Goal: Information Seeking & Learning: Learn about a topic

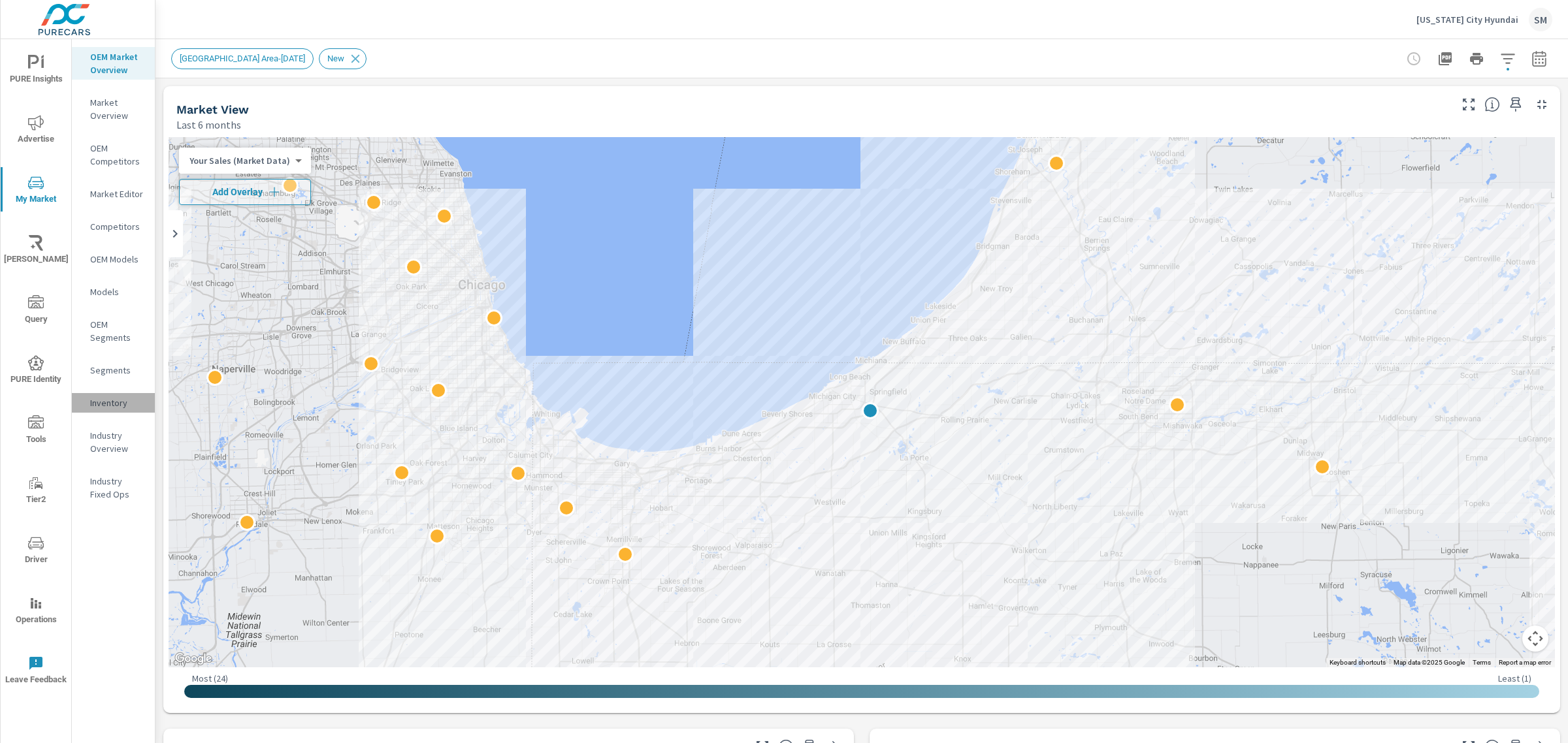
click at [108, 406] on p "Inventory" at bounding box center [117, 403] width 54 height 13
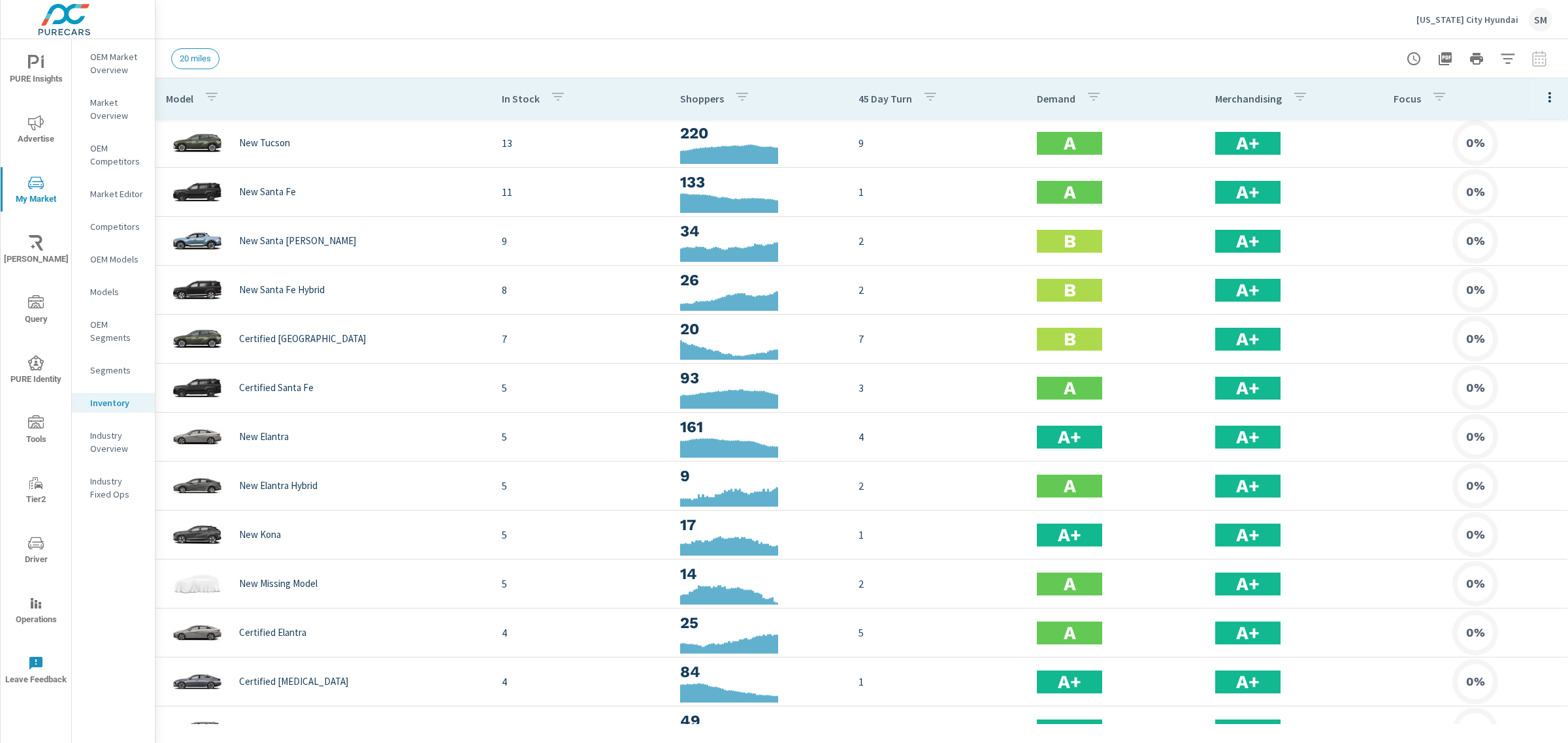
click at [36, 57] on icon "nav menu" at bounding box center [33, 62] width 11 height 13
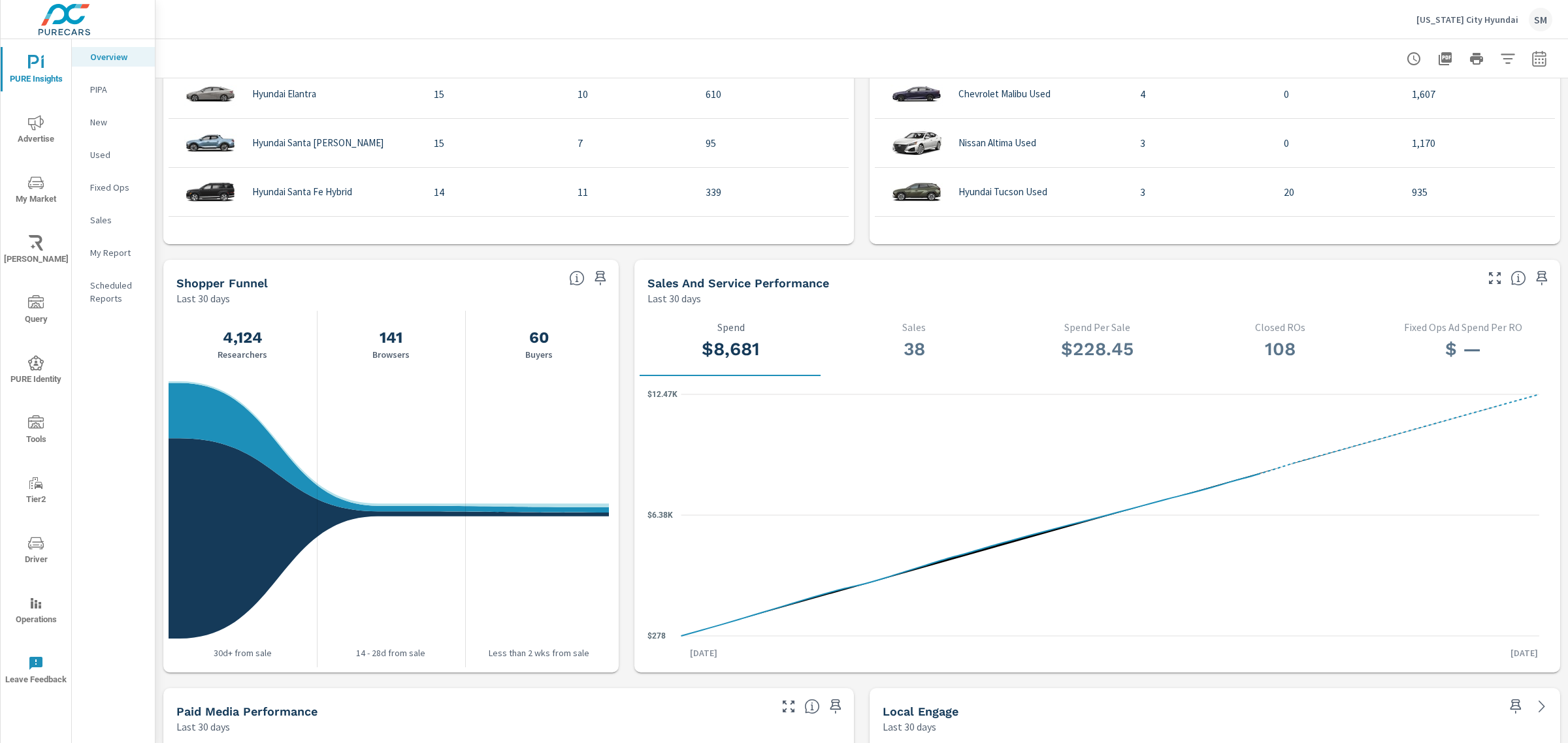
scroll to position [1112, 0]
click at [100, 122] on p "New" at bounding box center [117, 122] width 54 height 13
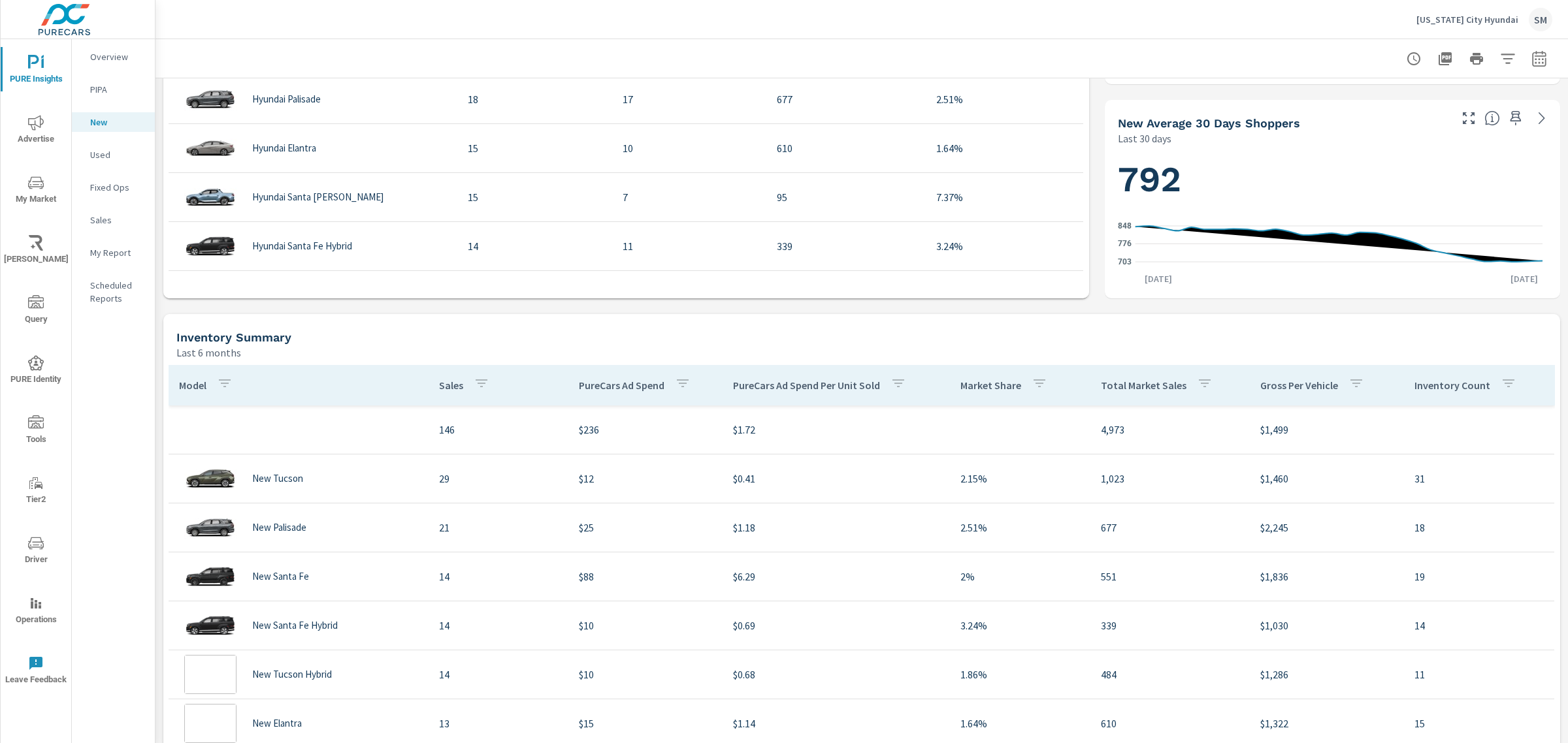
scroll to position [631, 0]
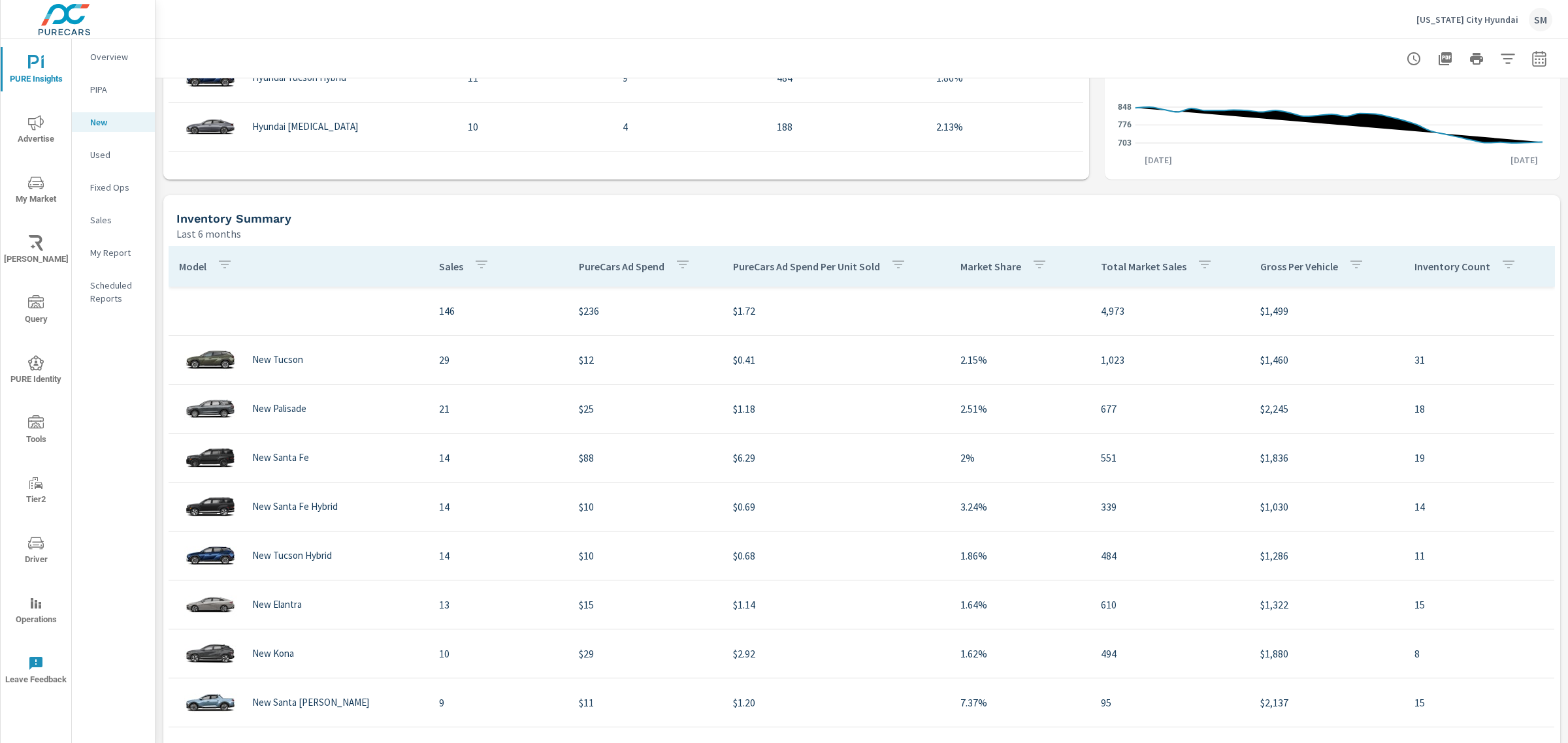
scroll to position [749, 0]
click at [1531, 56] on icon "button" at bounding box center [1538, 58] width 15 height 15
select select "Last 30 days"
click at [1412, 142] on p "+ Add comparison" at bounding box center [1434, 147] width 167 height 15
select select "Previous period"
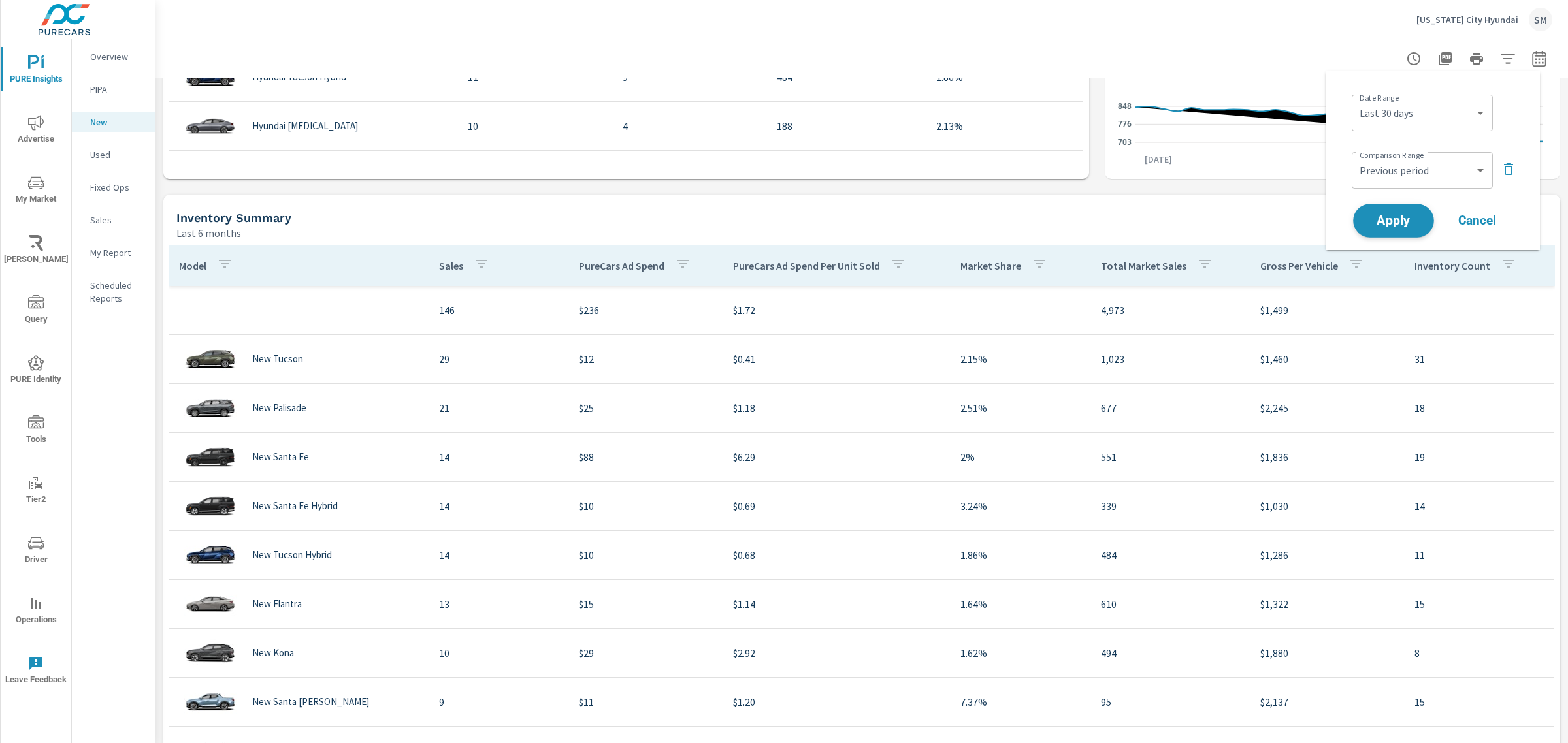
click at [1390, 211] on button "Apply" at bounding box center [1393, 221] width 81 height 34
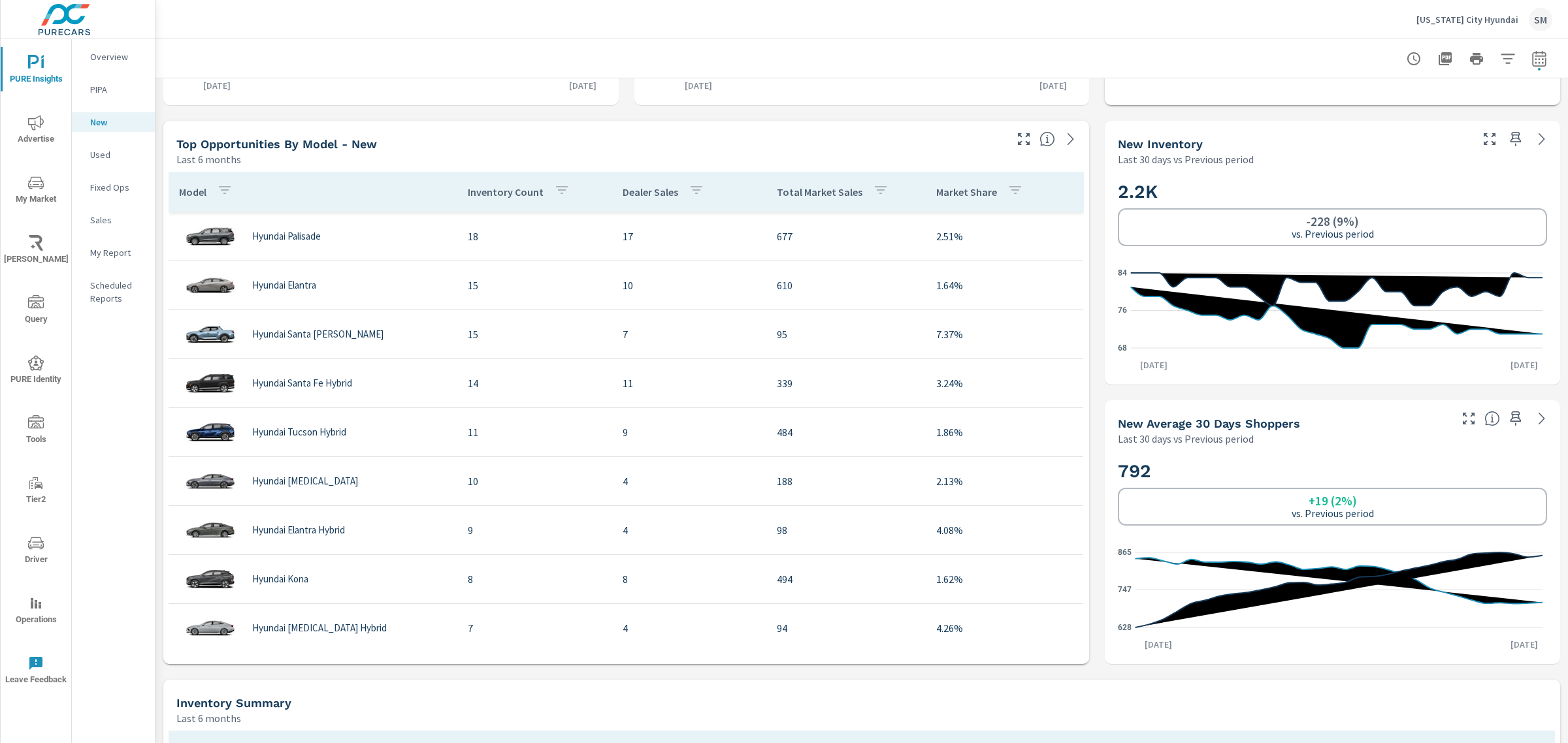
scroll to position [525, 0]
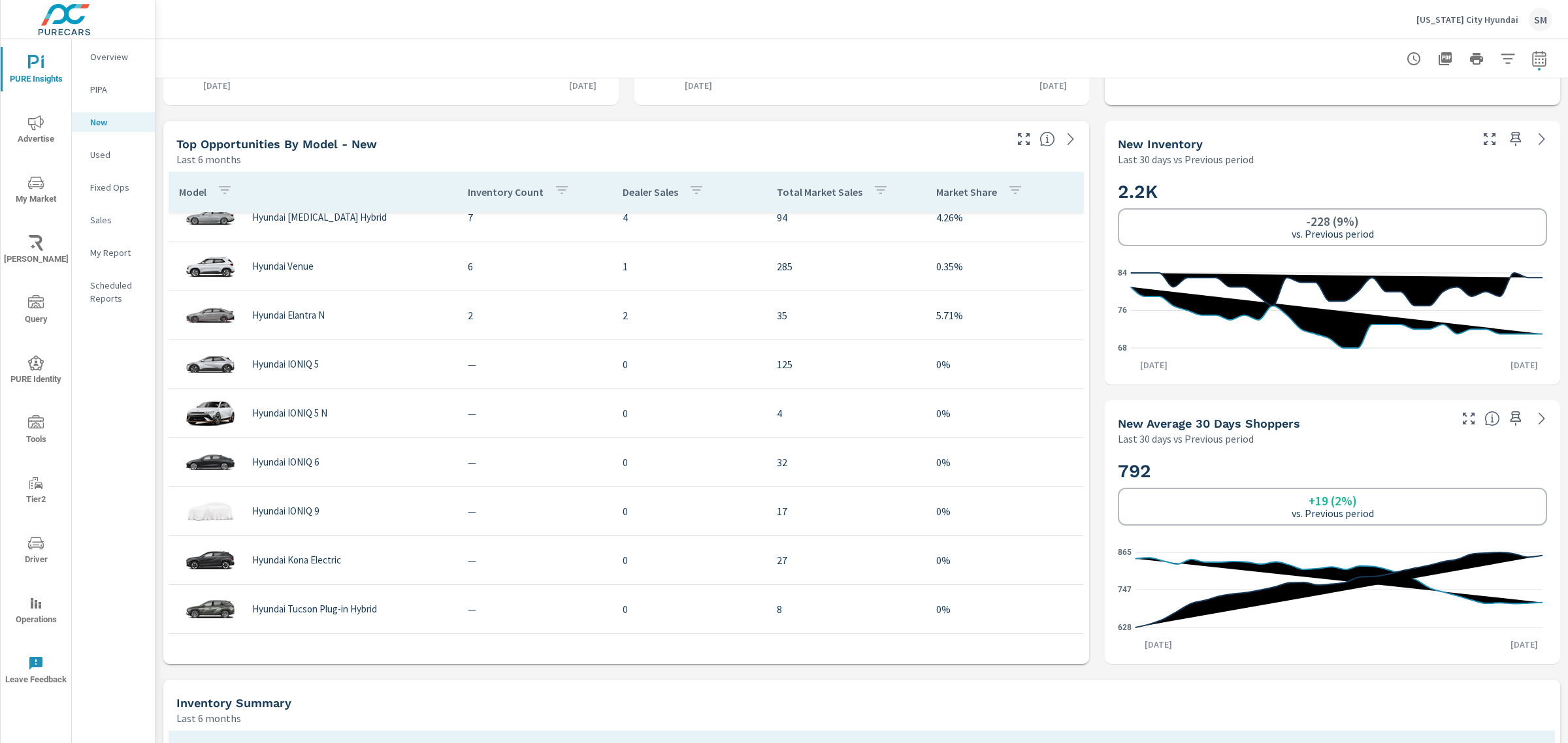
scroll to position [997, 0]
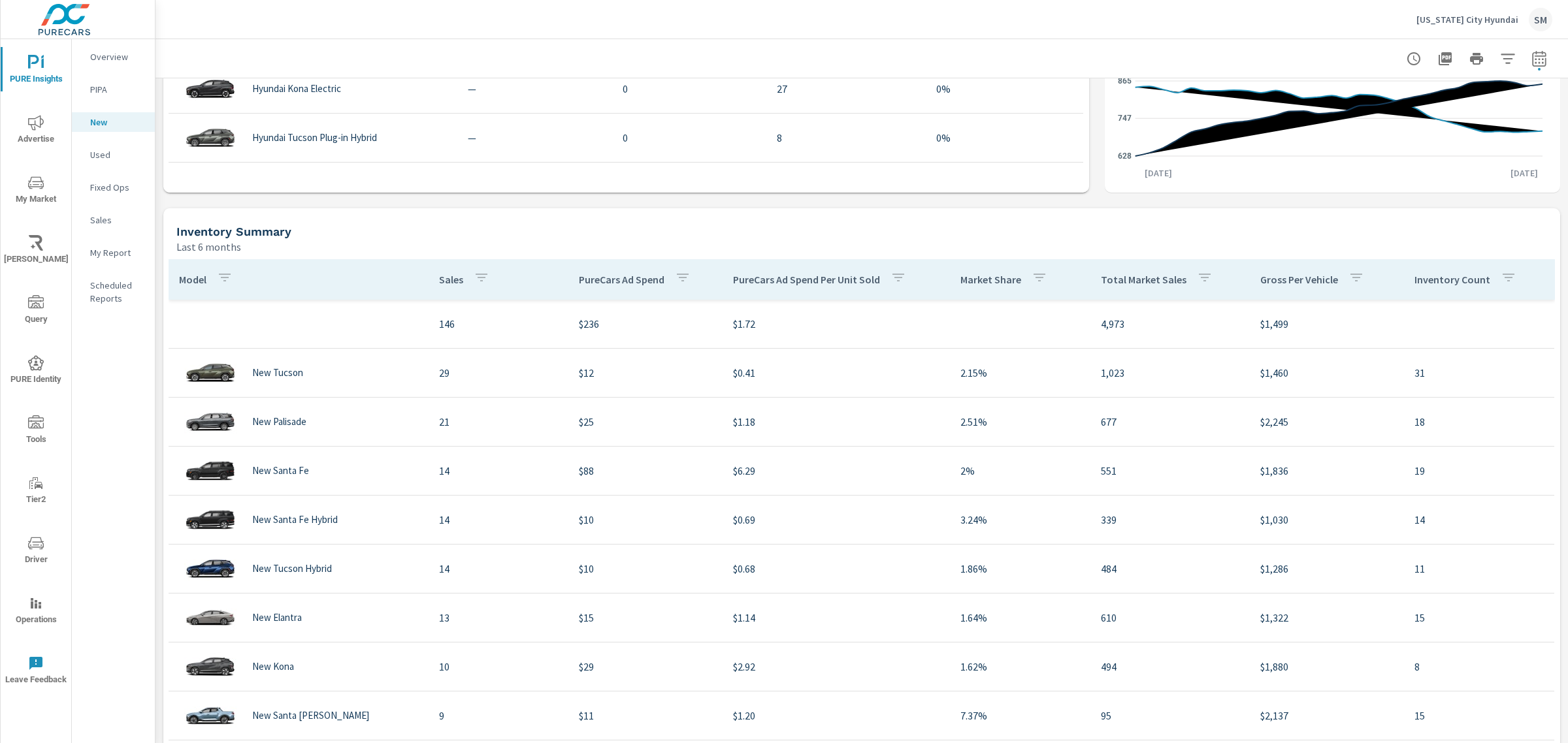
click at [262, 227] on h5 "Inventory Summary" at bounding box center [234, 232] width 115 height 13
click at [261, 239] on div "Last 6 months" at bounding box center [865, 247] width 1378 height 15
click at [1531, 63] on icon "button" at bounding box center [1538, 58] width 15 height 15
select select "Last 30 days"
select select "Previous period"
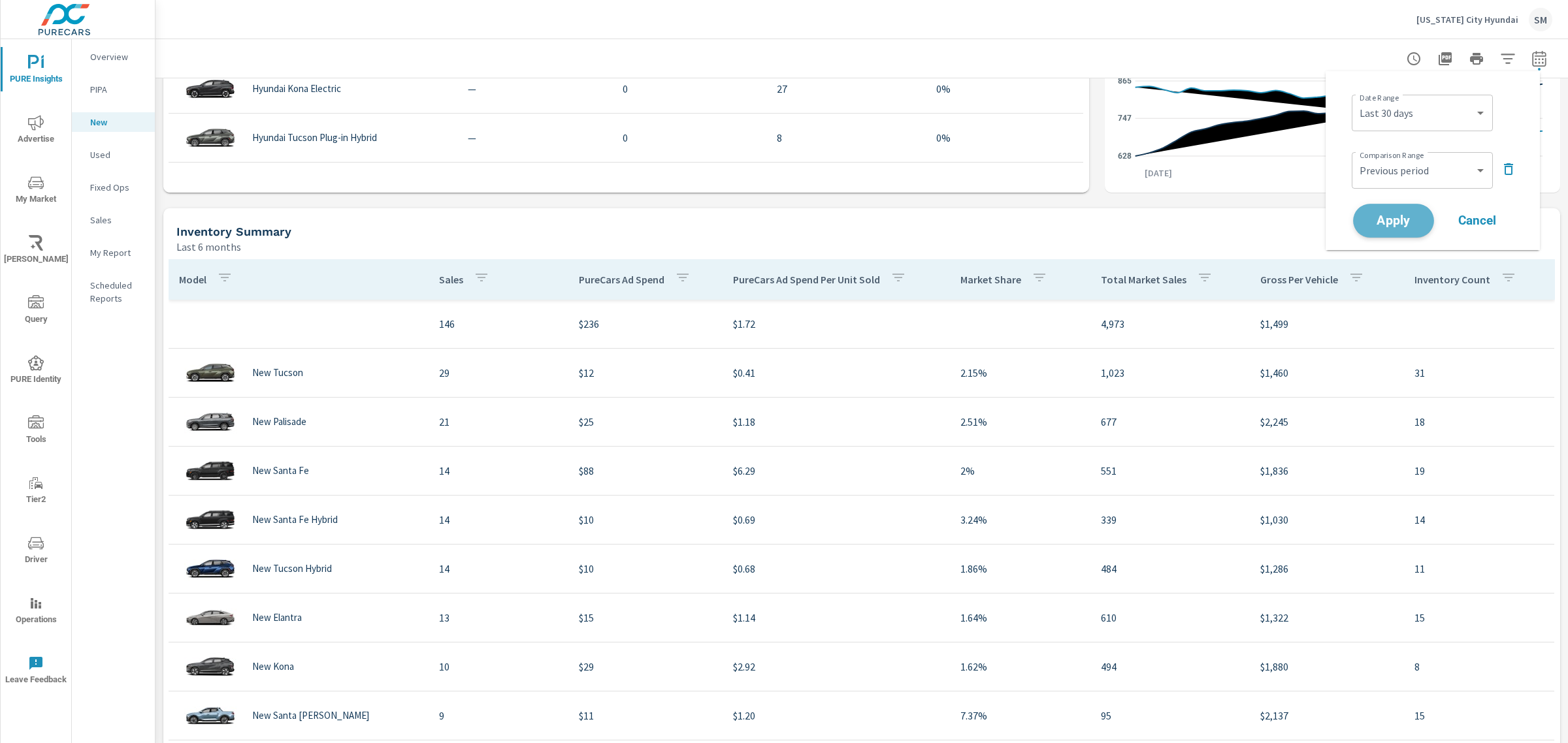
click at [1407, 224] on span "Apply" at bounding box center [1393, 220] width 53 height 12
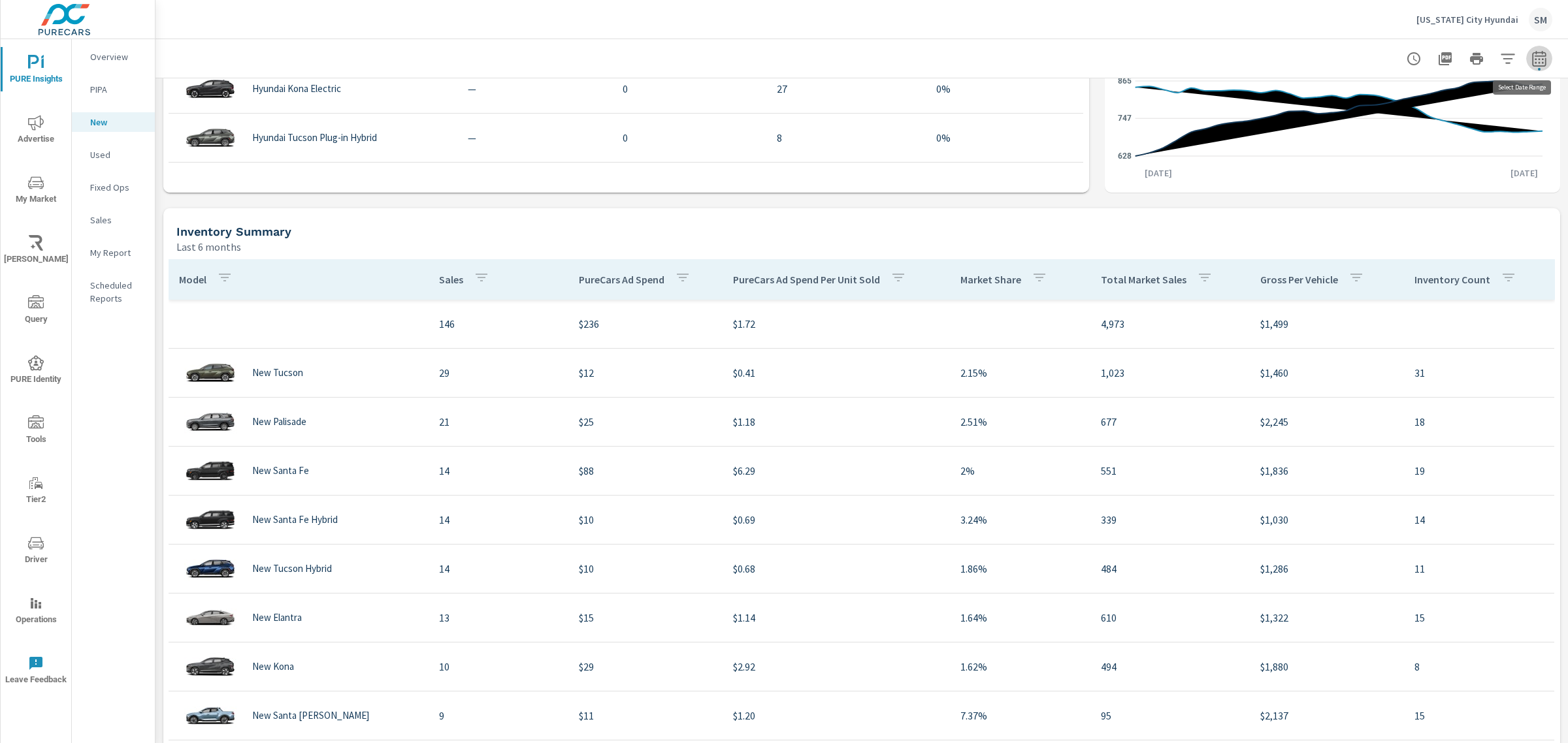
click at [1537, 59] on button "button" at bounding box center [1538, 58] width 26 height 26
select select "Last 30 days"
select select "Previous period"
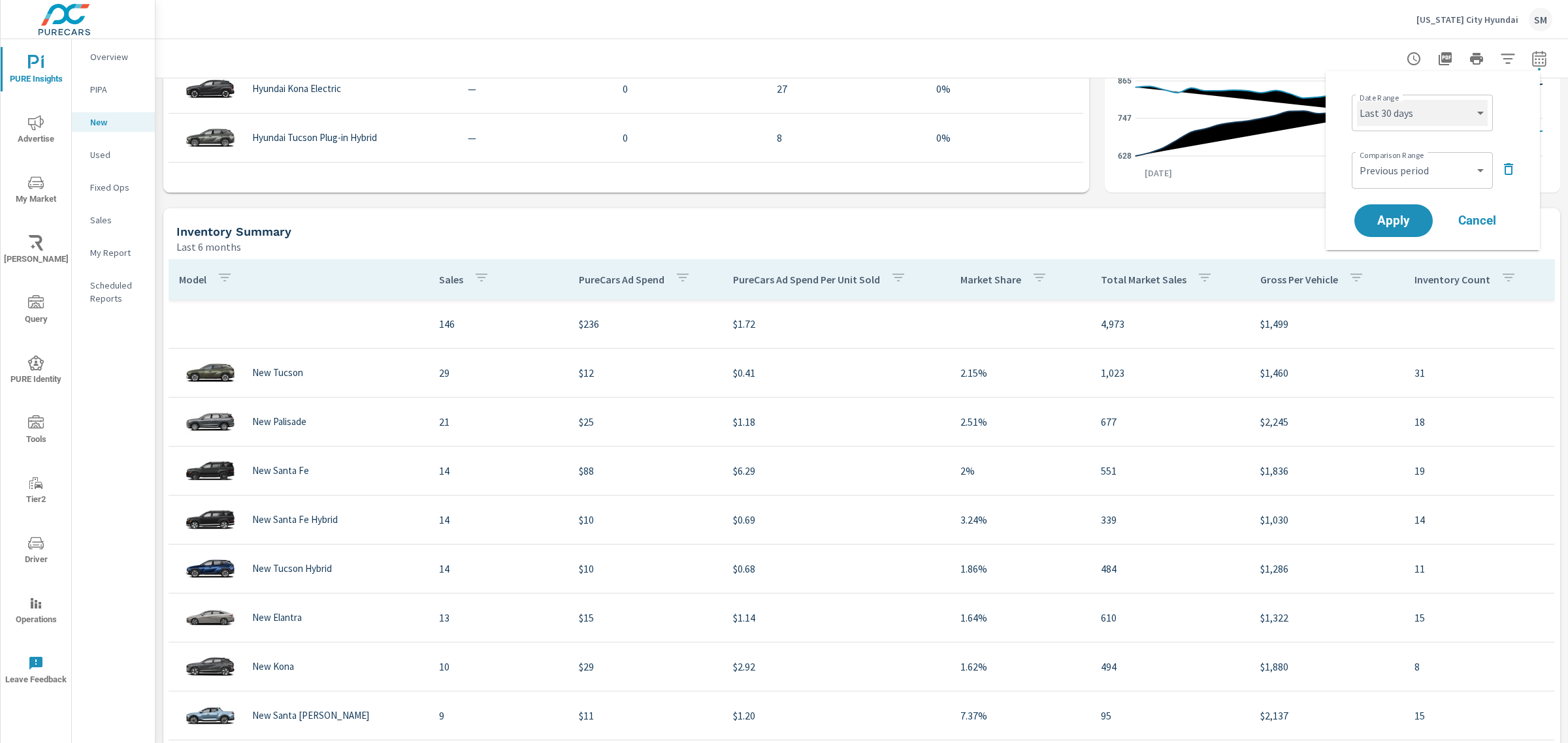
click at [1438, 116] on select "Custom Yesterday Last week Last 7 days Last 14 days Last 30 days Last 45 days L…" at bounding box center [1422, 113] width 131 height 26
click at [1357, 100] on select "Custom Yesterday Last week Last 7 days Last 14 days Last 30 days Last 45 days L…" at bounding box center [1422, 113] width 131 height 26
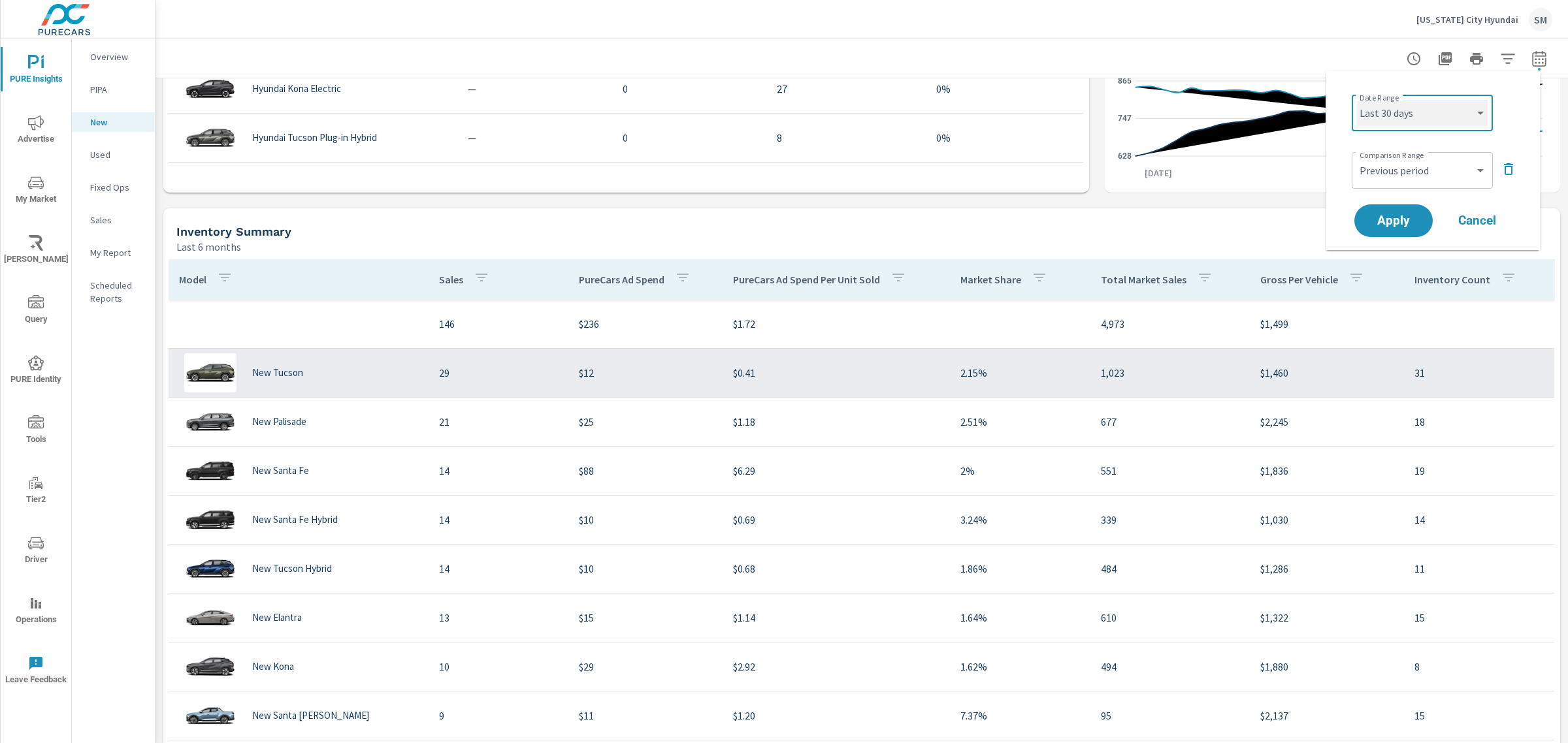
select select "Last month"
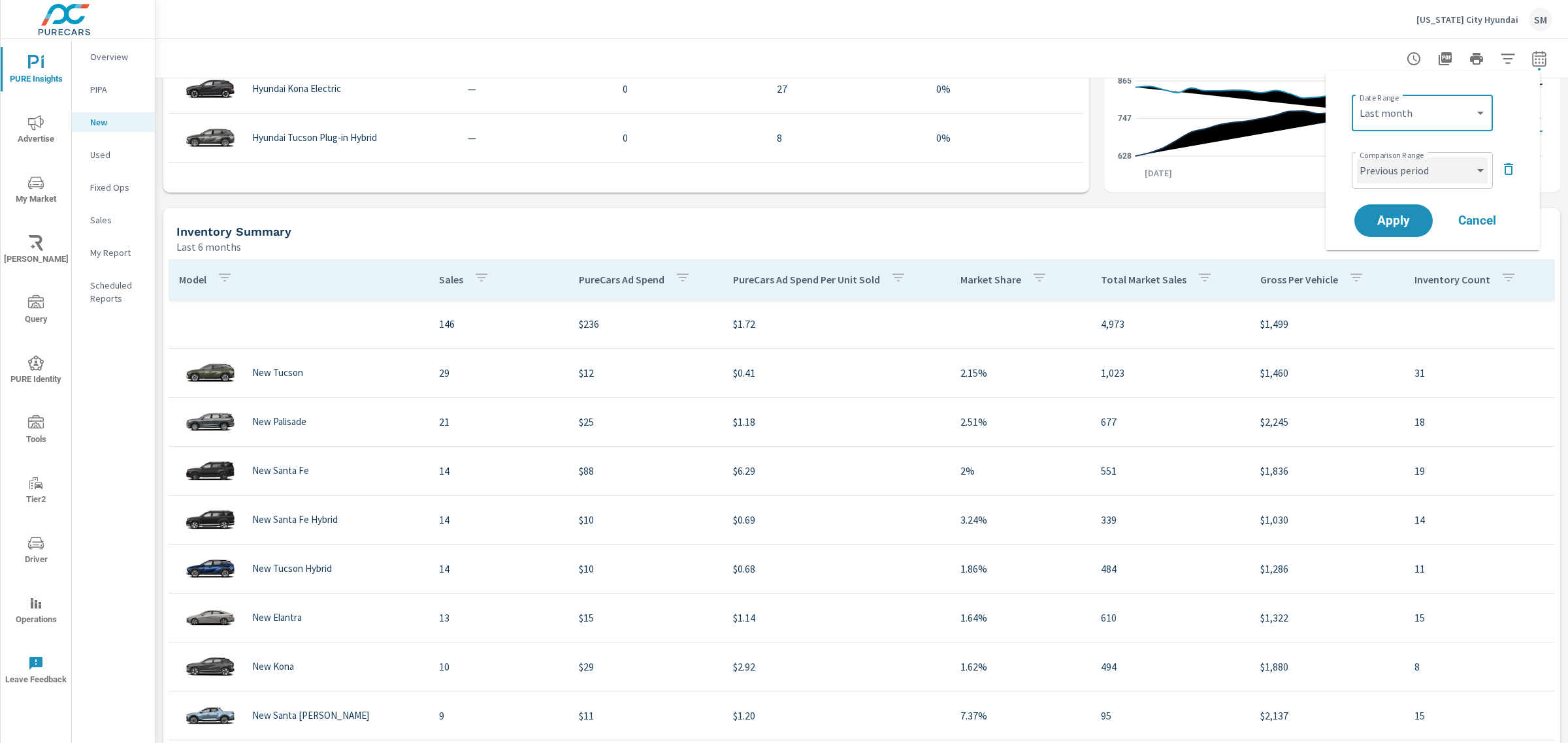
click at [1399, 177] on select "Custom Previous period Previous month Previous year" at bounding box center [1422, 170] width 131 height 26
click at [1357, 157] on select "Custom Previous period Previous month Previous year" at bounding box center [1422, 170] width 131 height 26
select select "Previous month"
click at [1385, 226] on span "Apply" at bounding box center [1393, 220] width 53 height 12
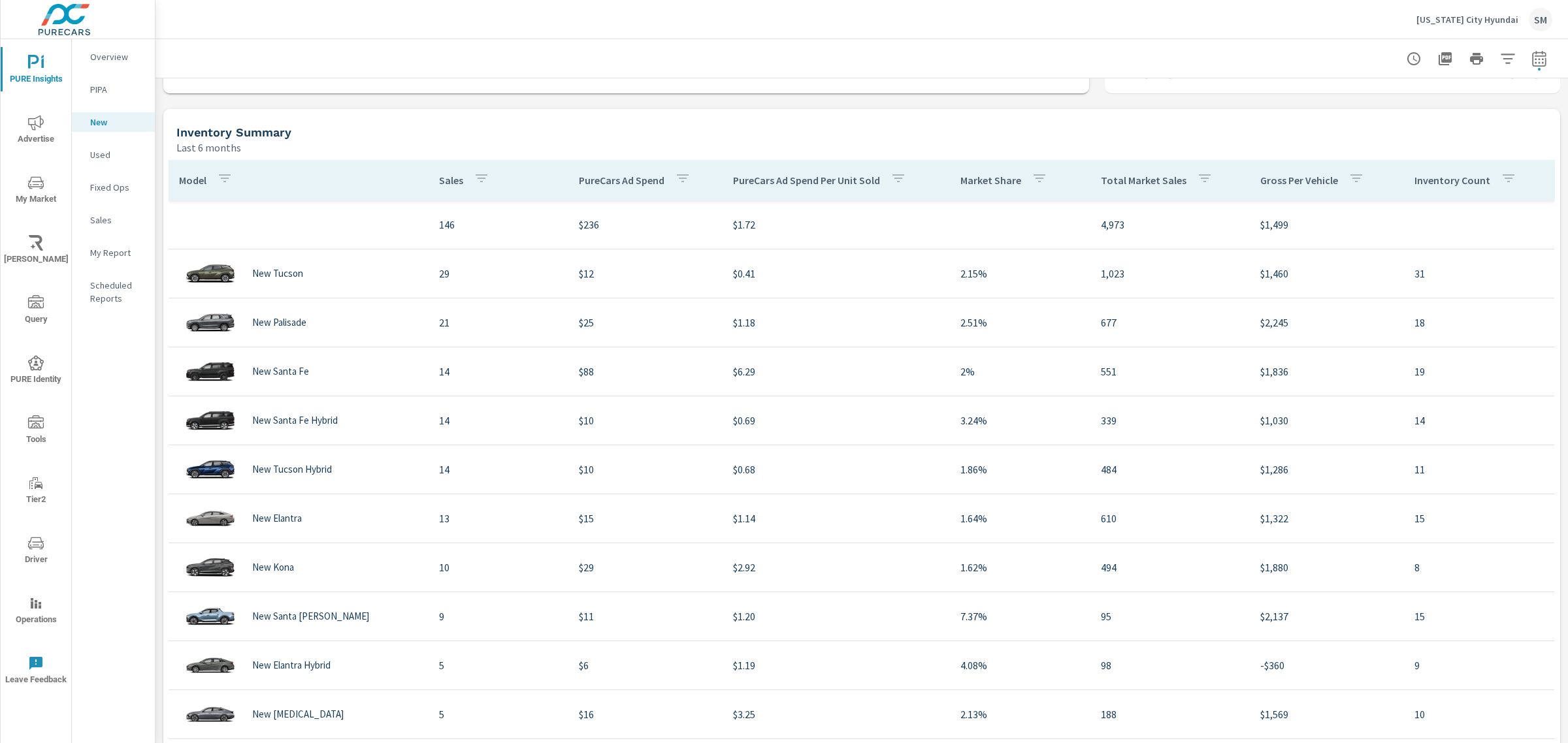
scroll to position [1, 0]
click at [1532, 63] on icon "button" at bounding box center [1538, 58] width 13 height 15
select select "Last month"
click at [1444, 176] on select "Custom Previous period Previous month Previous year" at bounding box center [1422, 170] width 131 height 26
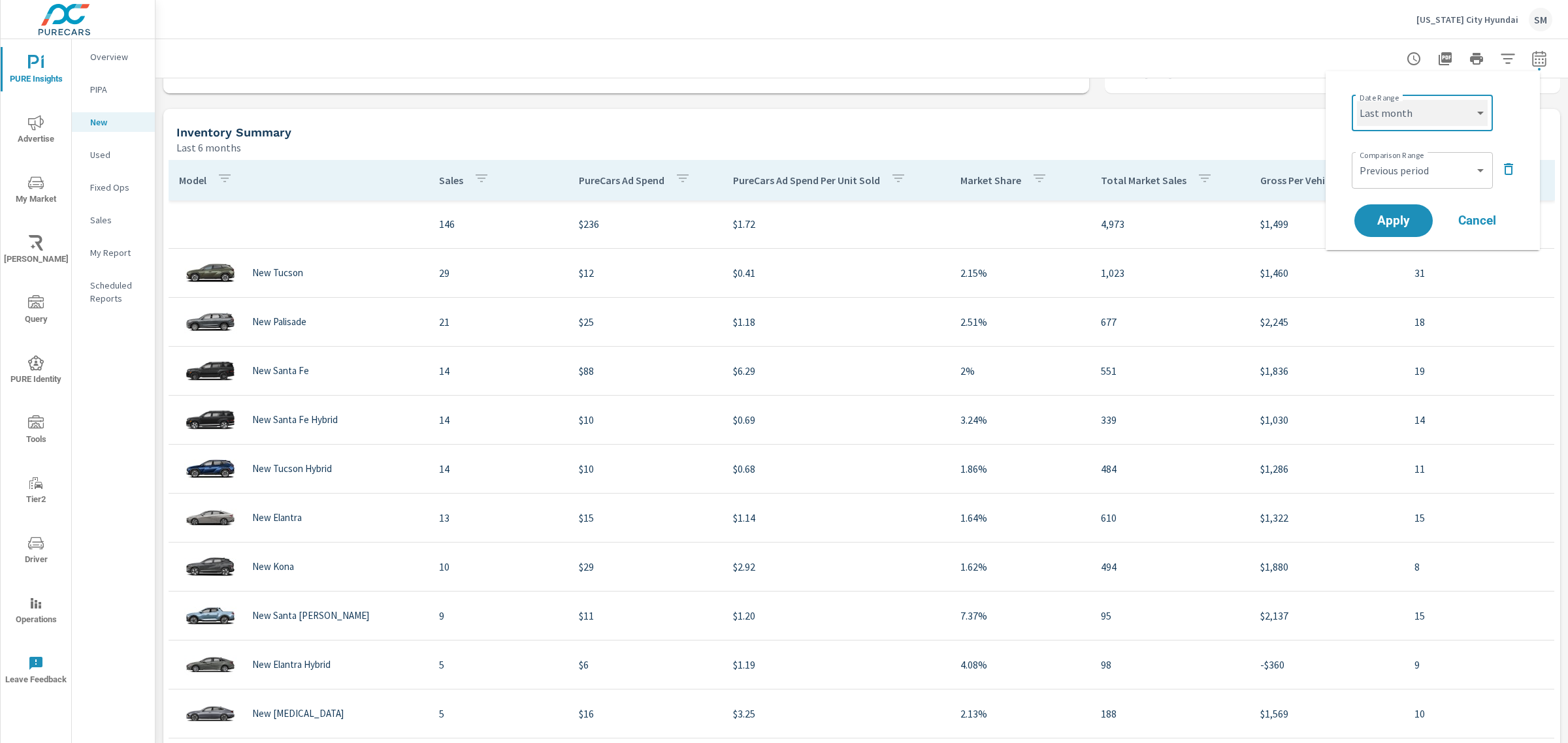
click at [1442, 121] on select "Custom Yesterday Last week Last 7 days Last 14 days Last 30 days Last 45 days L…" at bounding box center [1422, 113] width 131 height 26
click at [1357, 100] on select "Custom Yesterday Last week Last 7 days Last 14 days Last 30 days Last 45 days L…" at bounding box center [1422, 113] width 131 height 26
click at [1409, 174] on select "Custom Previous period Previous month Previous year" at bounding box center [1422, 170] width 131 height 26
click at [1357, 157] on select "Custom Previous period Previous month Previous year" at bounding box center [1422, 170] width 131 height 26
select select "custom"
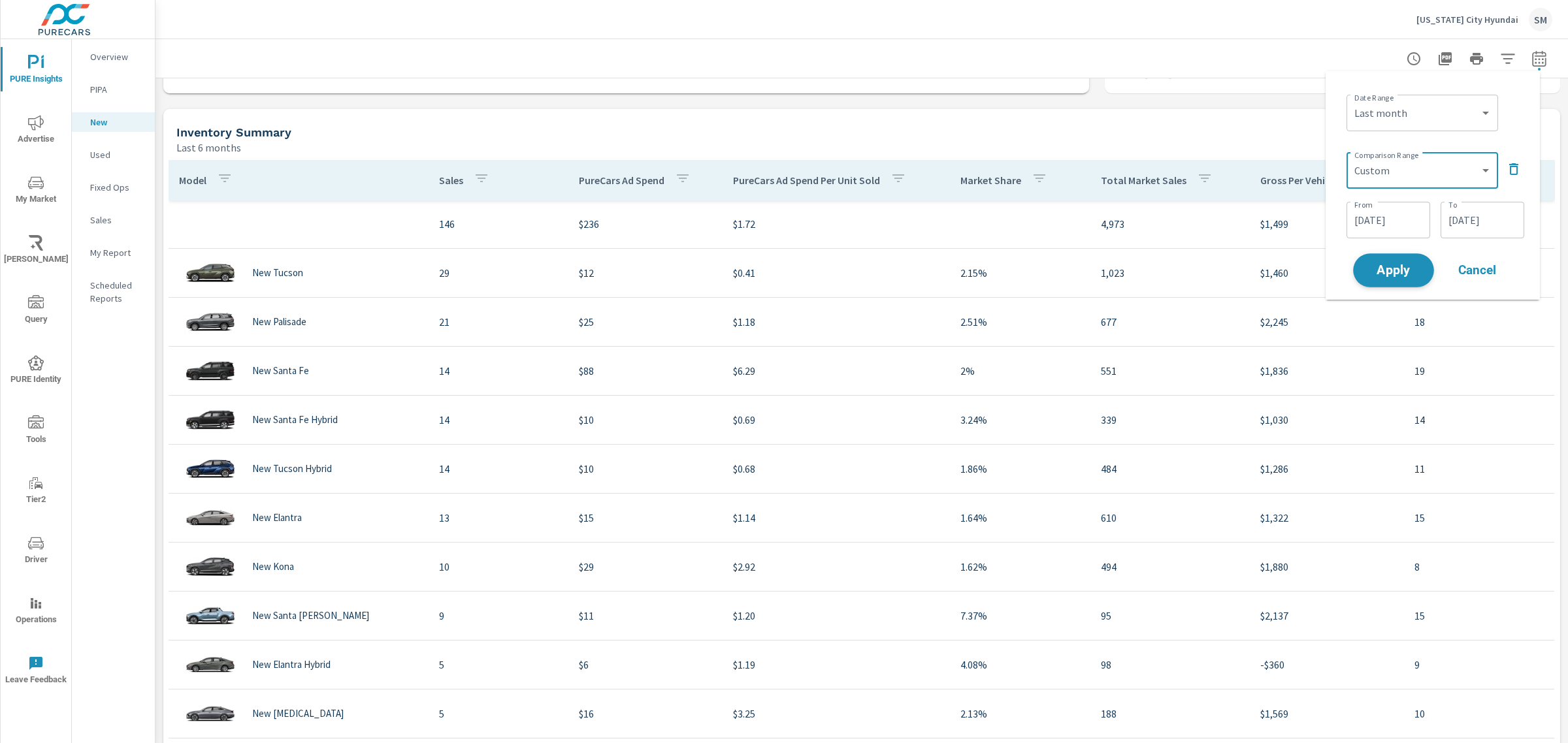
click at [1415, 261] on button "Apply" at bounding box center [1393, 271] width 81 height 34
click at [210, 135] on h5 "Inventory Summary" at bounding box center [234, 133] width 115 height 13
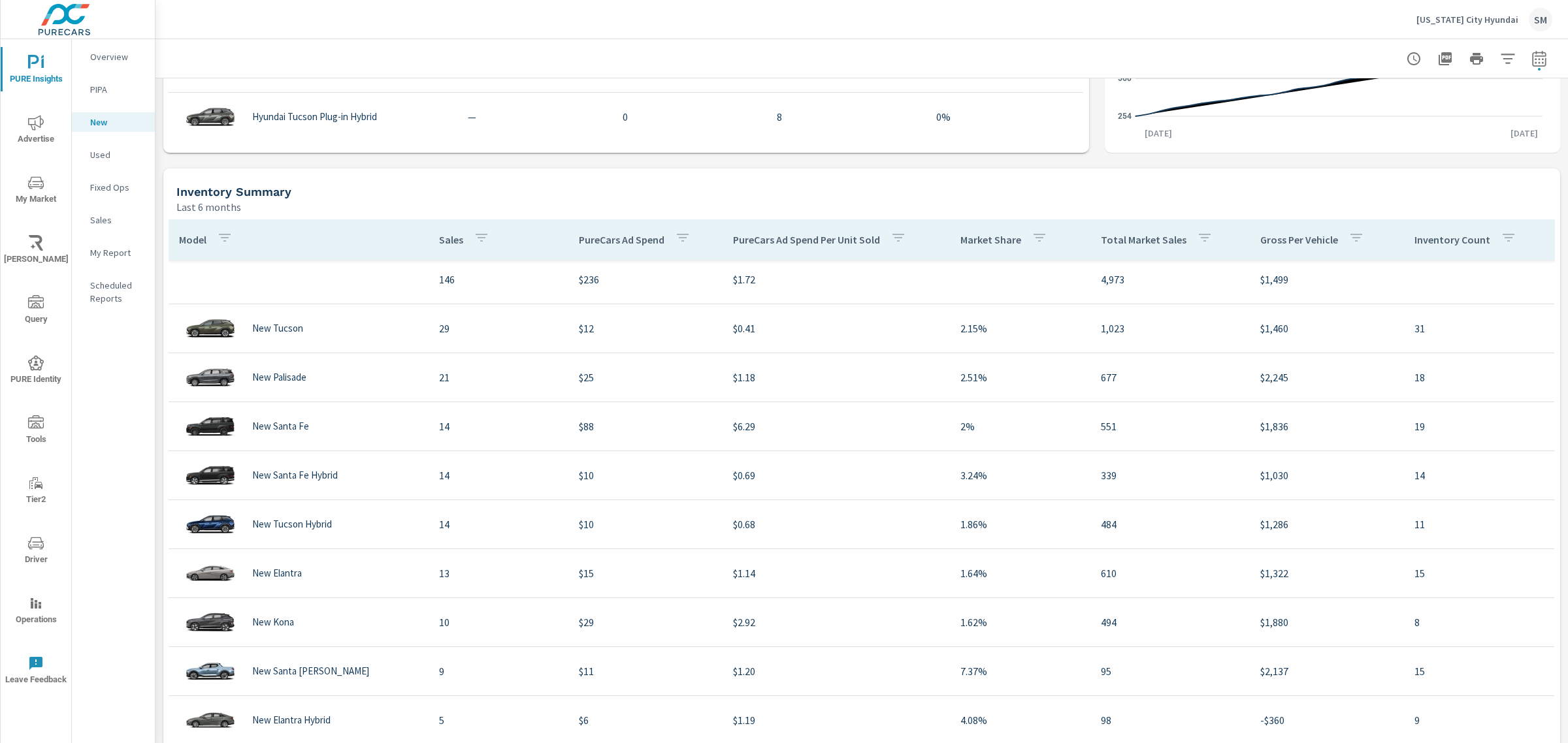
scroll to position [1037, 0]
click at [1531, 56] on icon "button" at bounding box center [1538, 58] width 15 height 15
select select "Last month"
select select "Previous period"
click at [1377, 223] on span "Apply" at bounding box center [1393, 220] width 53 height 12
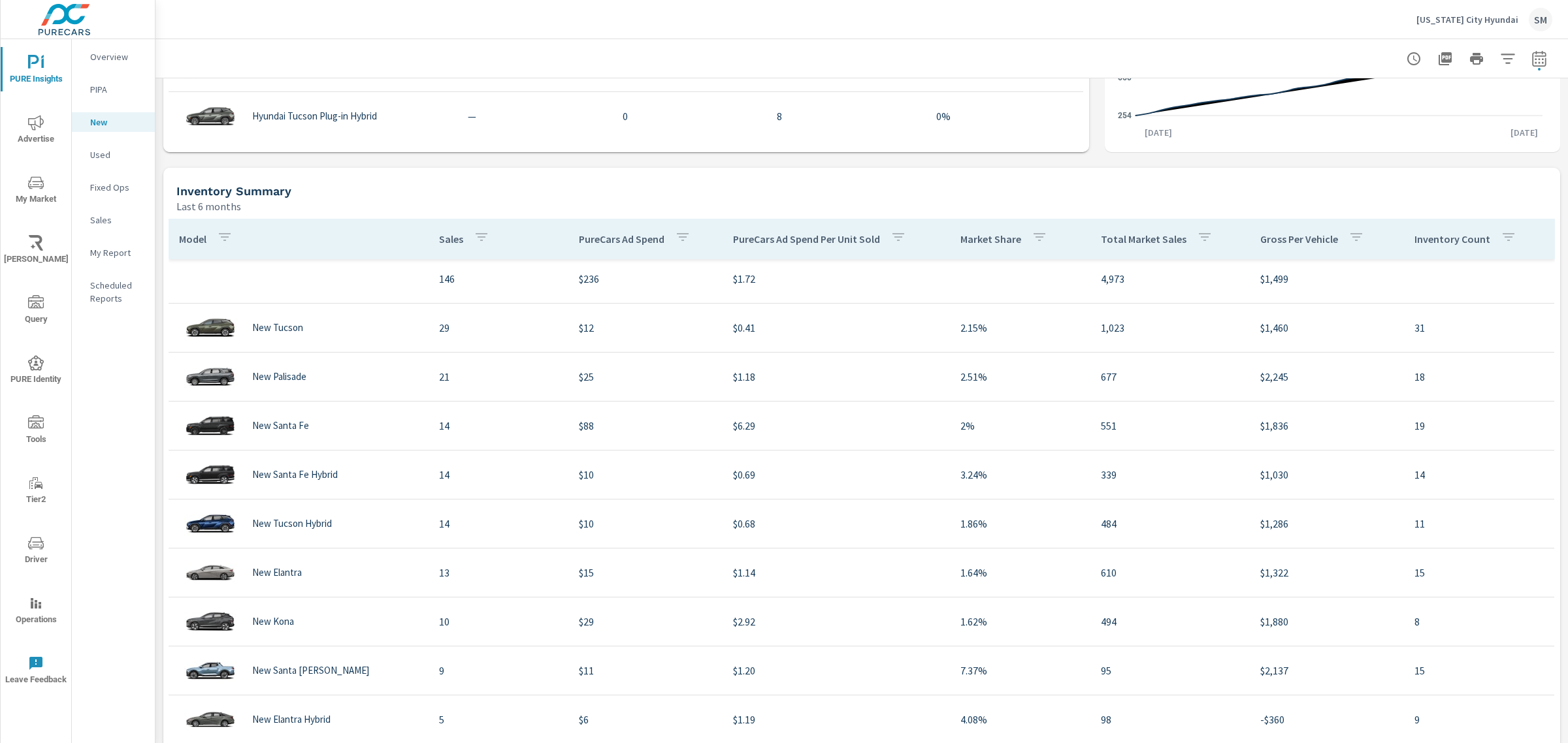
click at [39, 121] on icon "nav menu" at bounding box center [35, 123] width 15 height 15
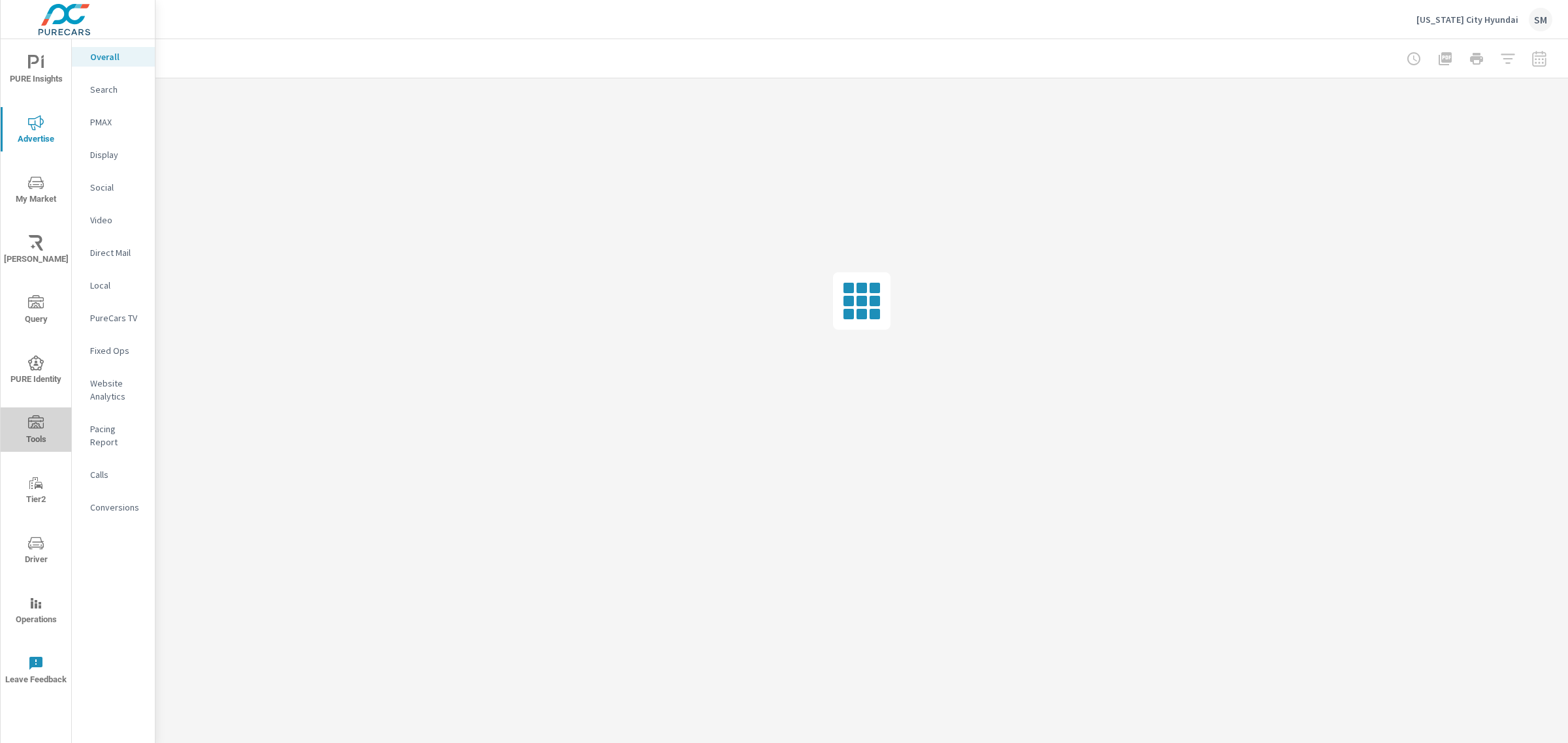
click at [33, 422] on icon "nav menu" at bounding box center [35, 423] width 15 height 13
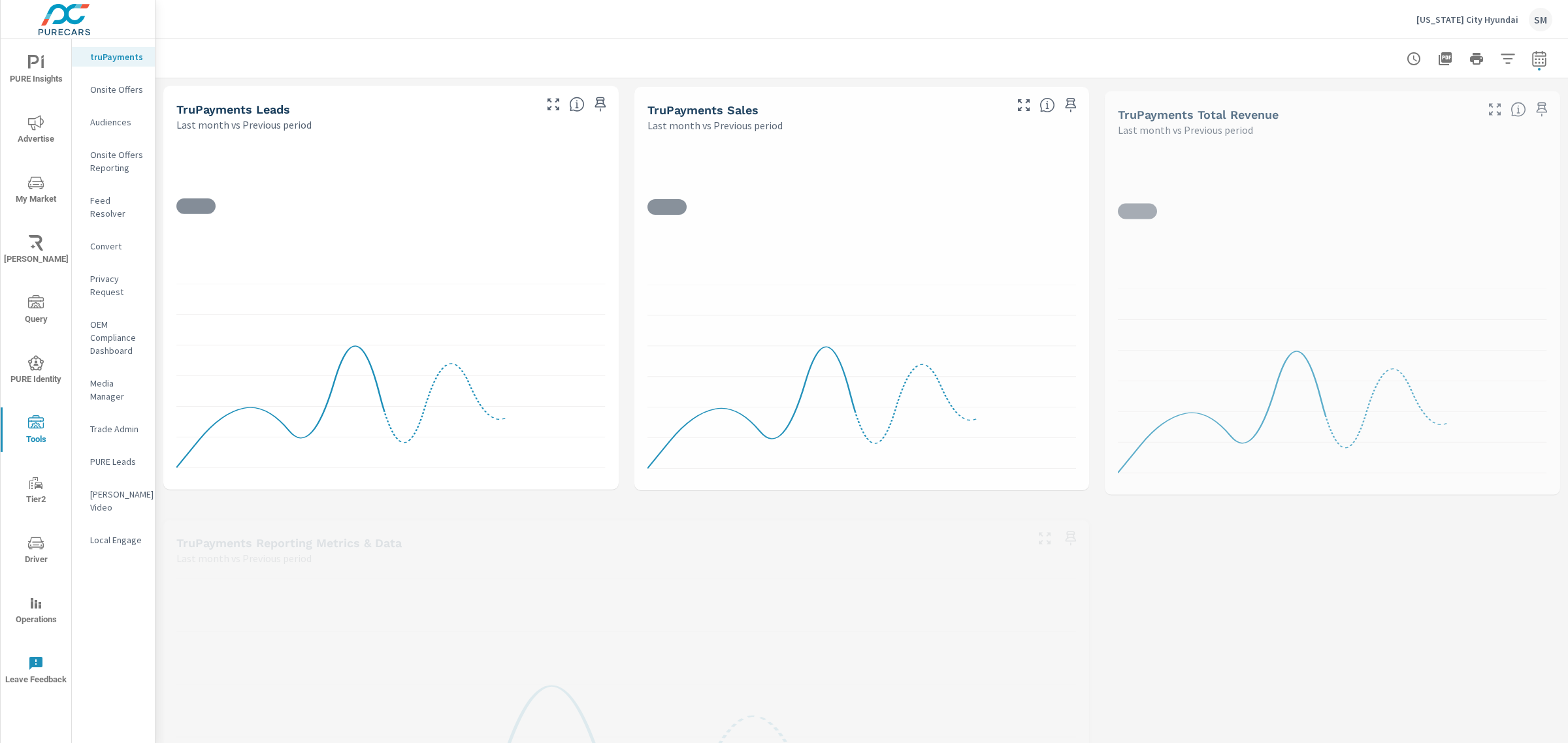
click at [46, 179] on span "My Market" at bounding box center [36, 192] width 63 height 32
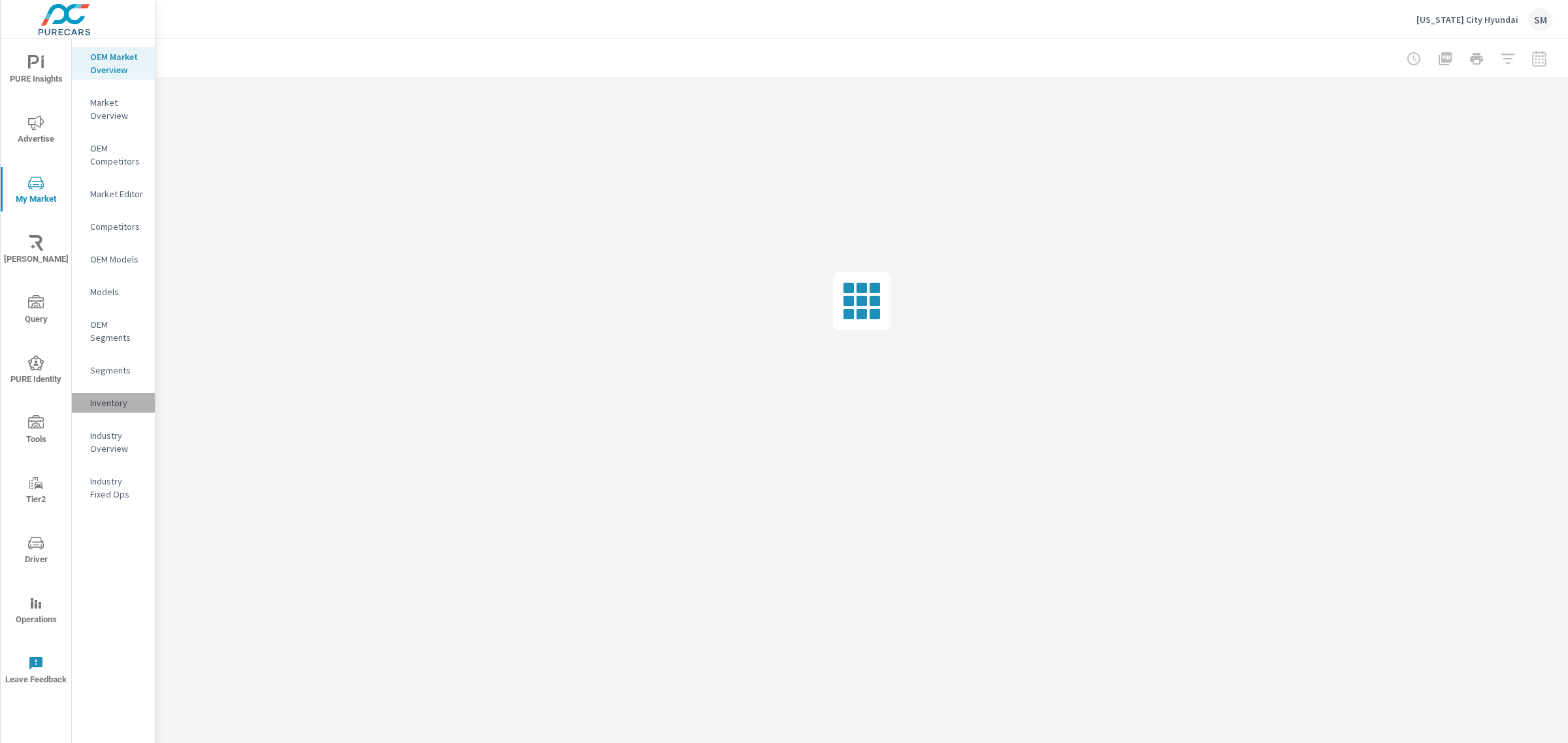
click at [111, 400] on p "Inventory" at bounding box center [117, 403] width 54 height 13
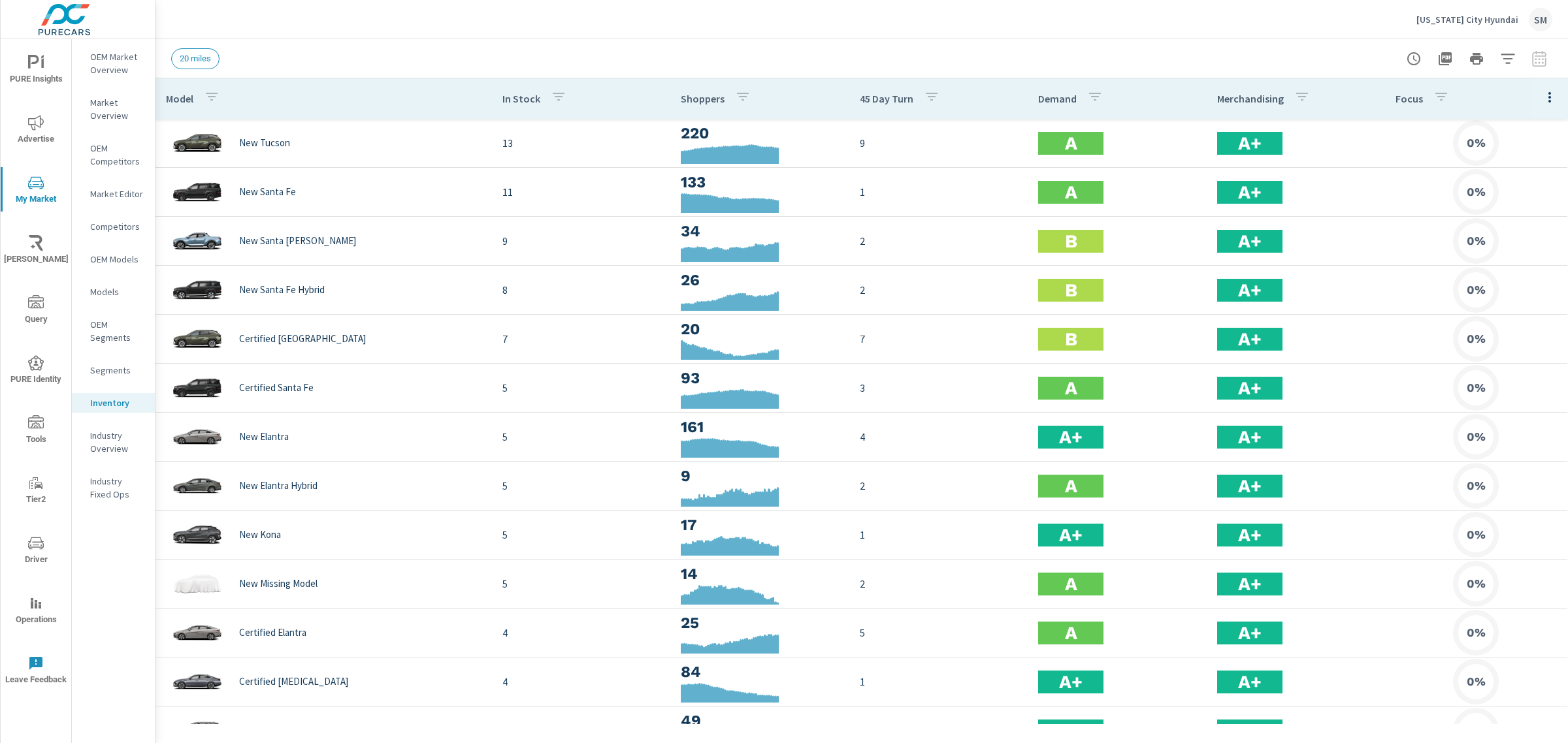
click at [34, 66] on icon "nav menu" at bounding box center [35, 63] width 15 height 15
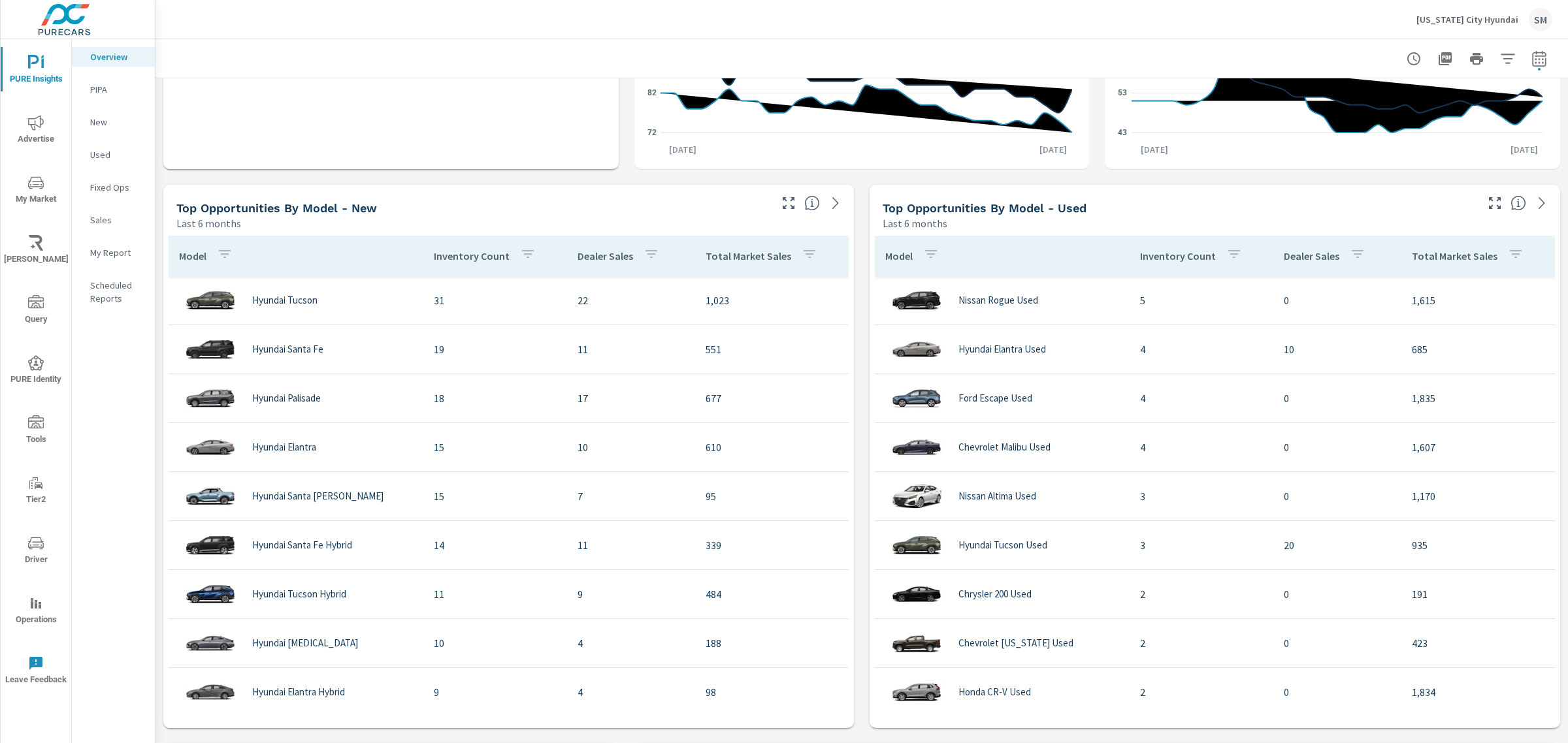
scroll to position [1240, 0]
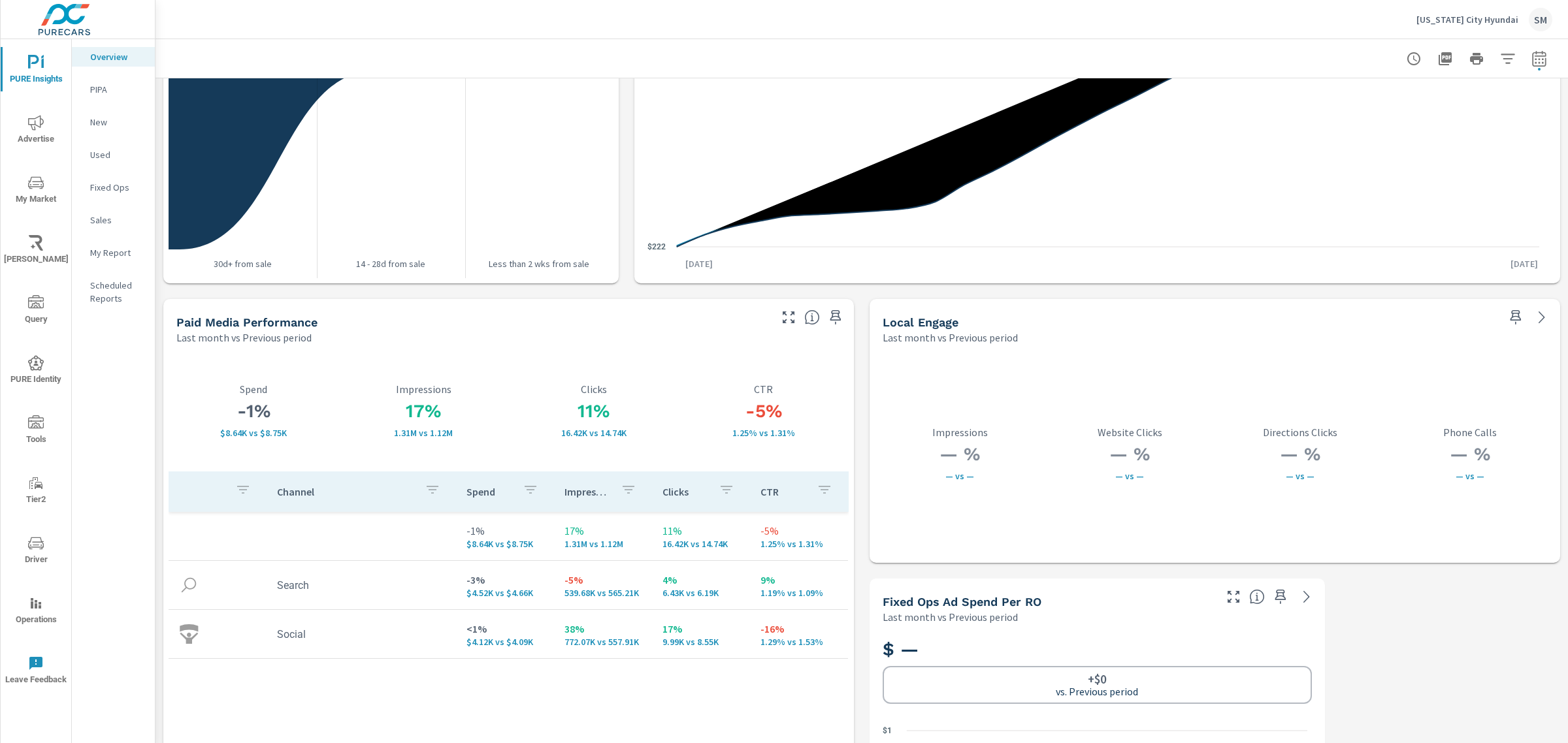
scroll to position [2131, 0]
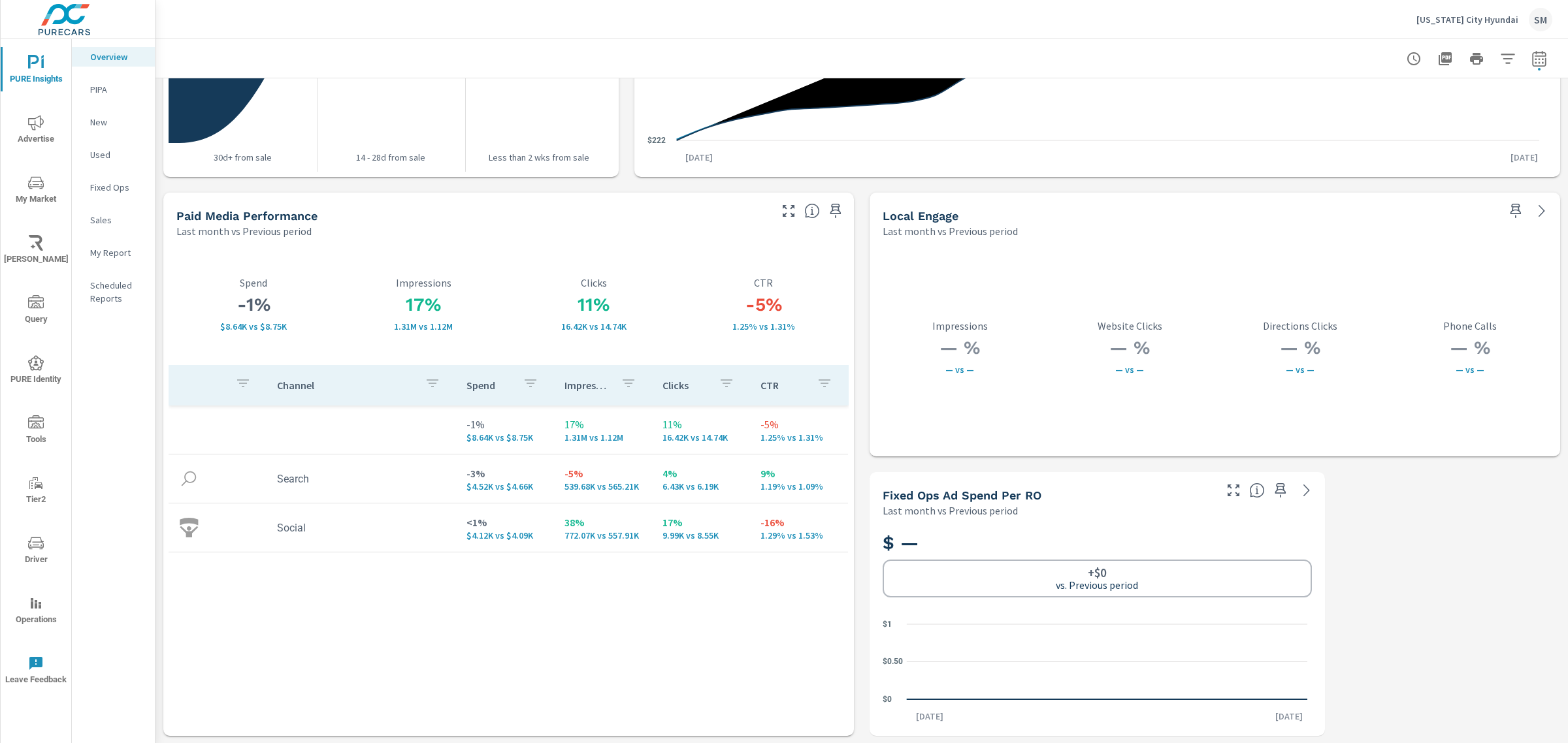
click at [103, 132] on div "New" at bounding box center [113, 122] width 83 height 20
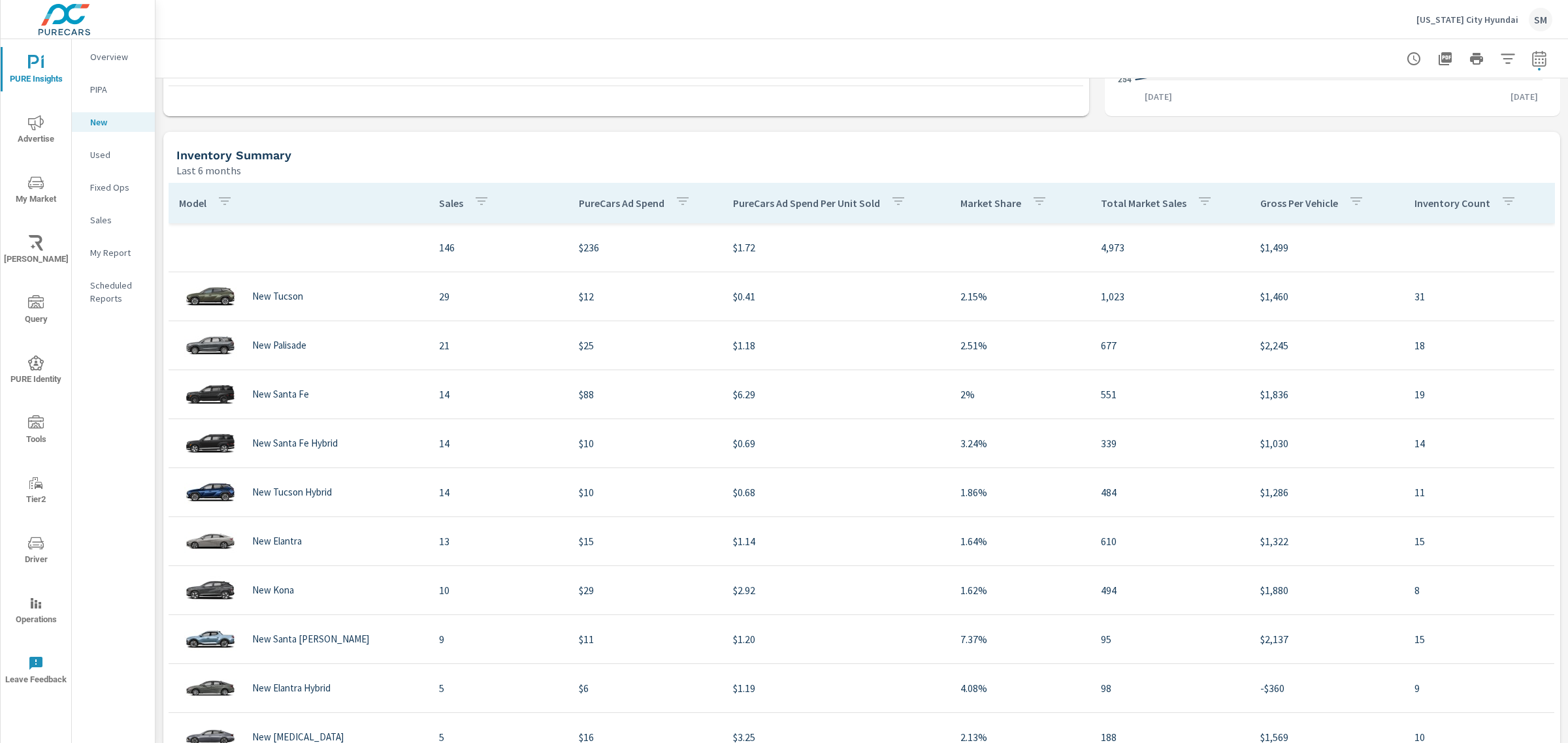
scroll to position [1072, 0]
click at [217, 155] on h5 "Inventory Summary" at bounding box center [234, 155] width 115 height 13
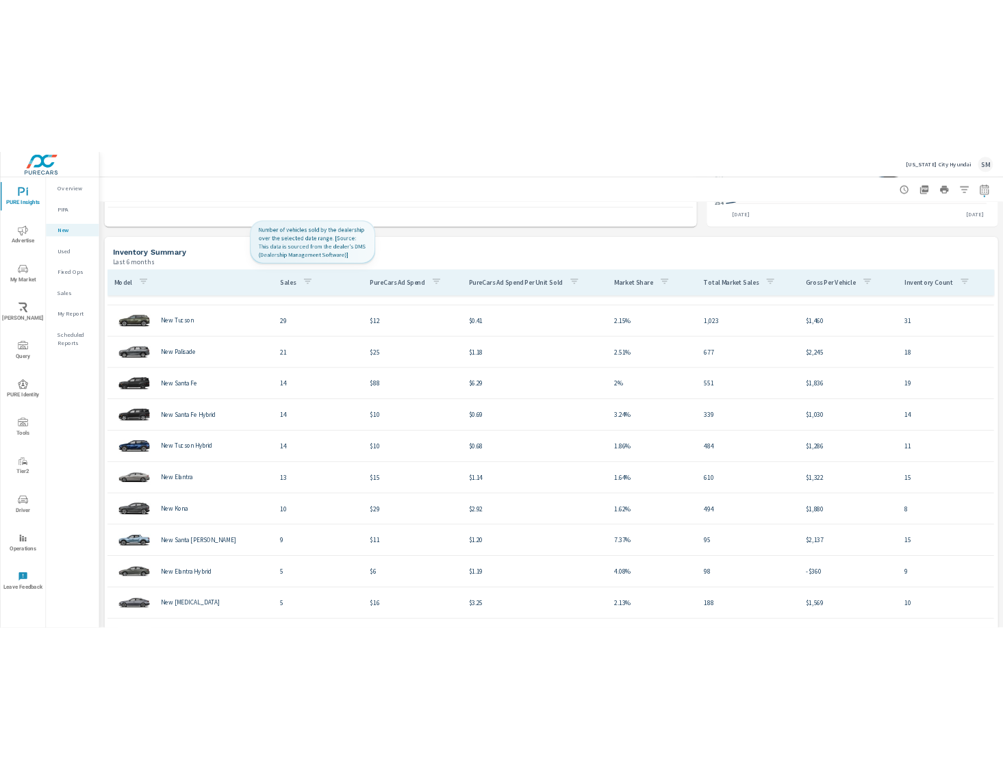
scroll to position [0, 0]
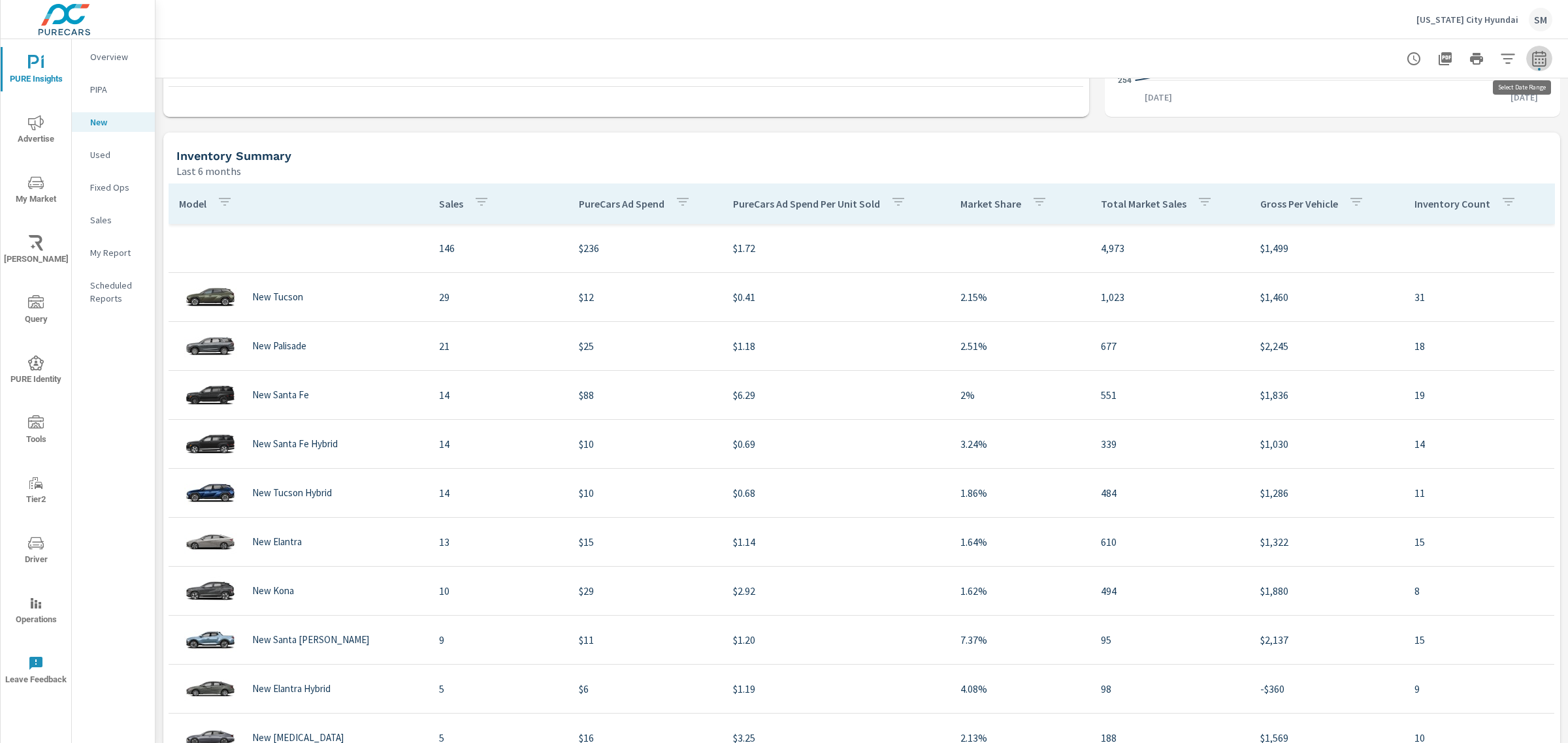
click at [1526, 63] on button "button" at bounding box center [1538, 58] width 26 height 26
select select "Last month"
select select "Previous period"
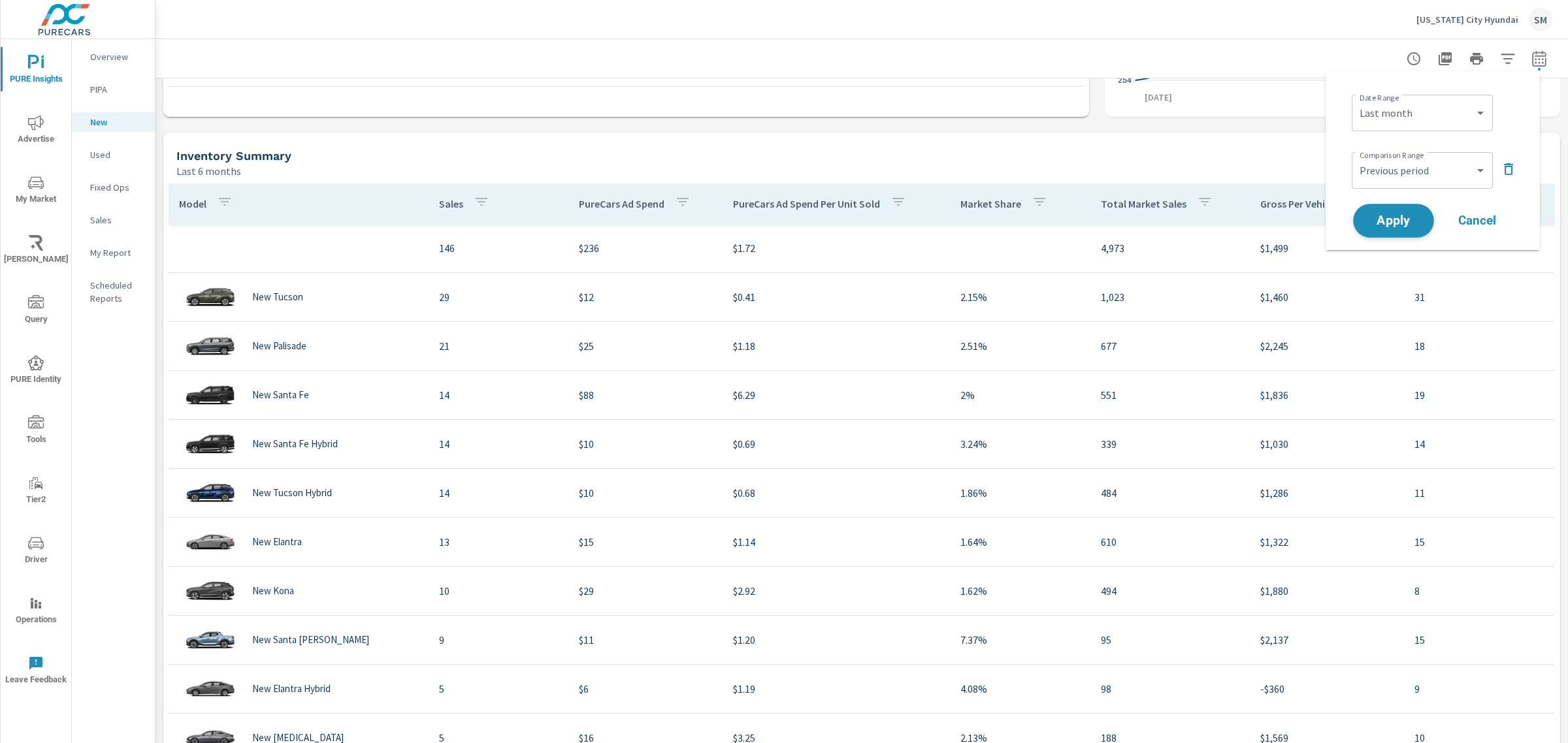
click at [1380, 215] on span "Apply" at bounding box center [1393, 220] width 53 height 12
drag, startPoint x: 1395, startPoint y: 21, endPoint x: 1504, endPoint y: 22, distance: 109.0
click at [1504, 22] on div "Michigan City Hyundai SM" at bounding box center [861, 19] width 1381 height 38
click at [1532, 55] on icon "button" at bounding box center [1538, 58] width 13 height 15
select select "Last month"
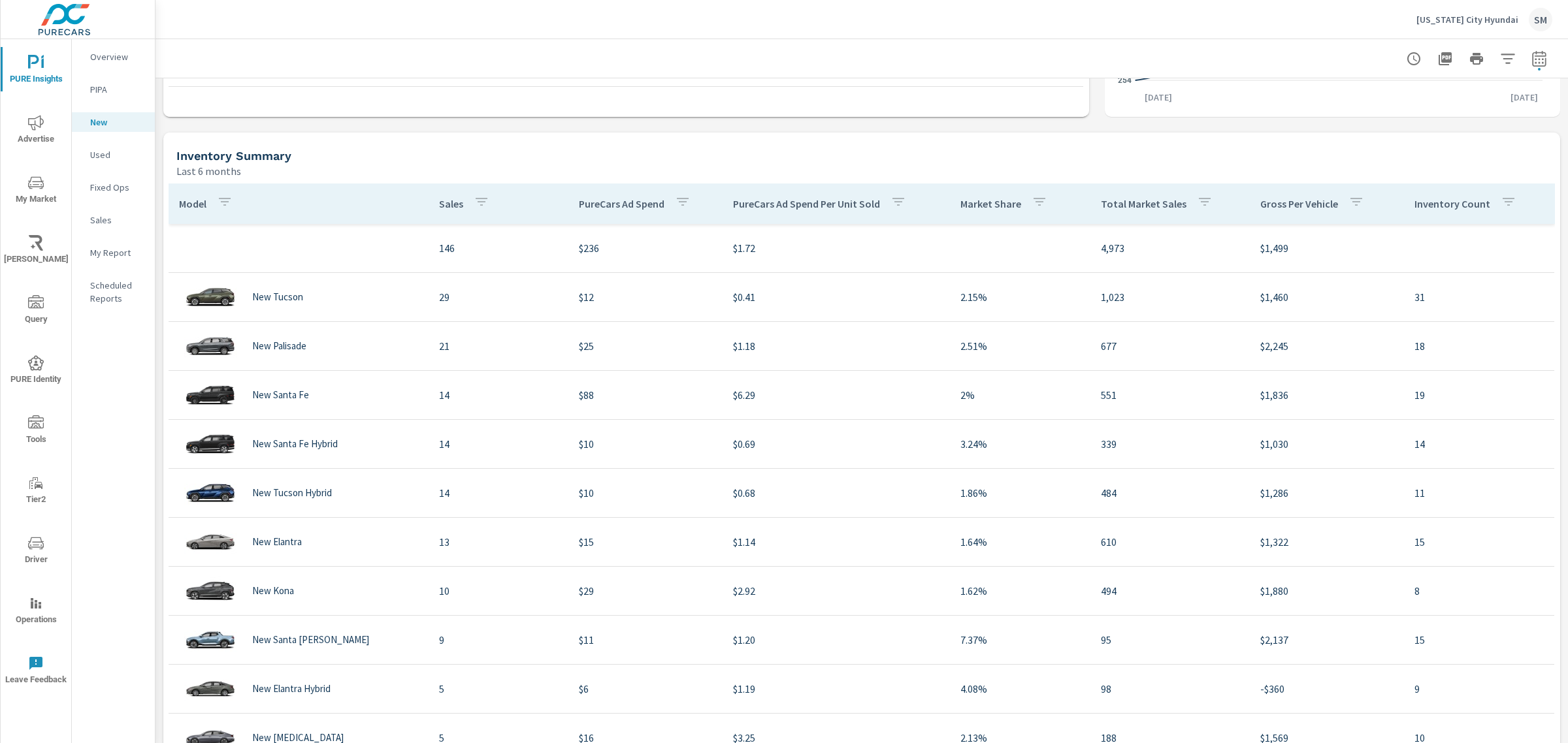
select select "Previous period"
click at [1393, 218] on span "Apply" at bounding box center [1393, 220] width 53 height 12
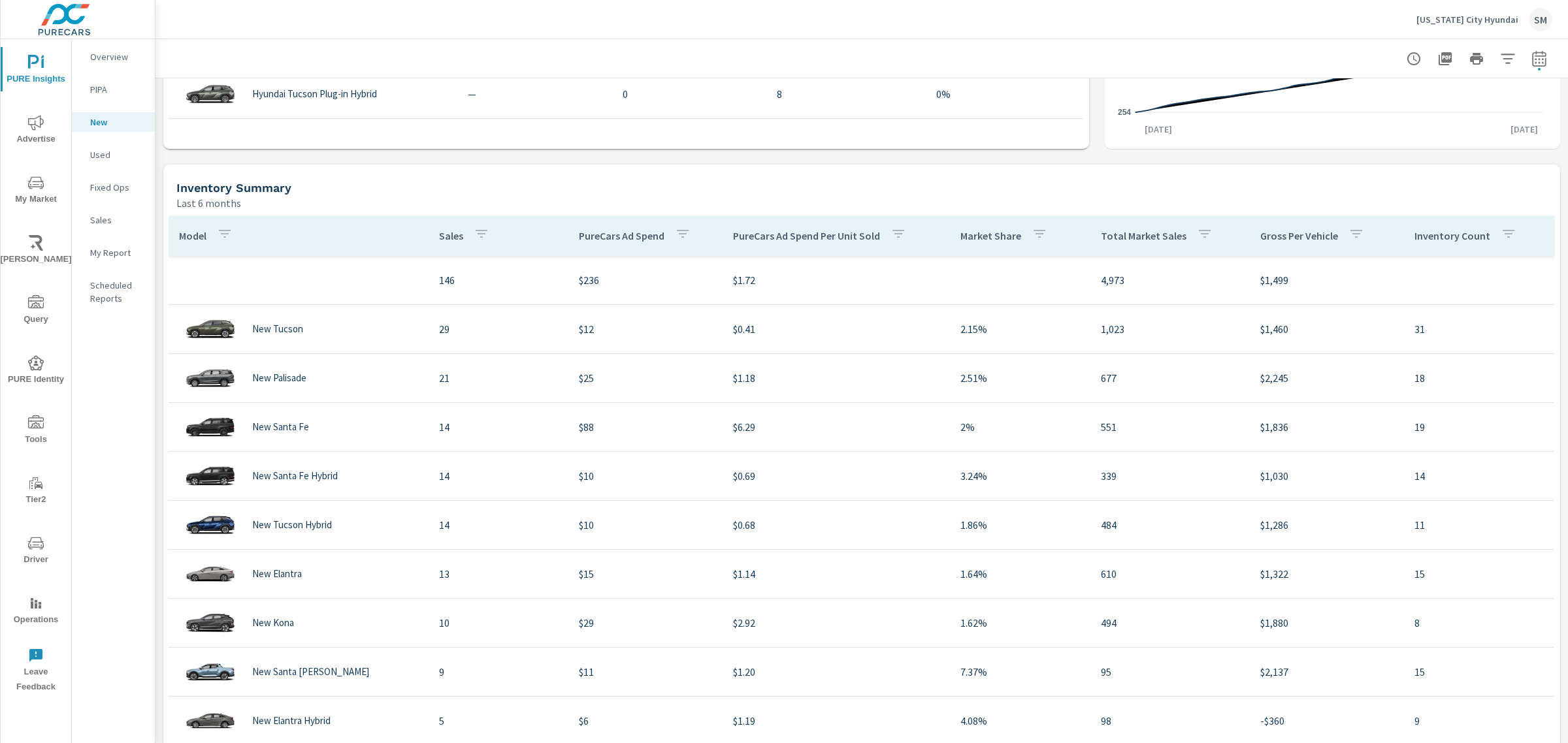
scroll to position [1041, 0]
click at [1501, 52] on icon "button" at bounding box center [1508, 58] width 15 height 15
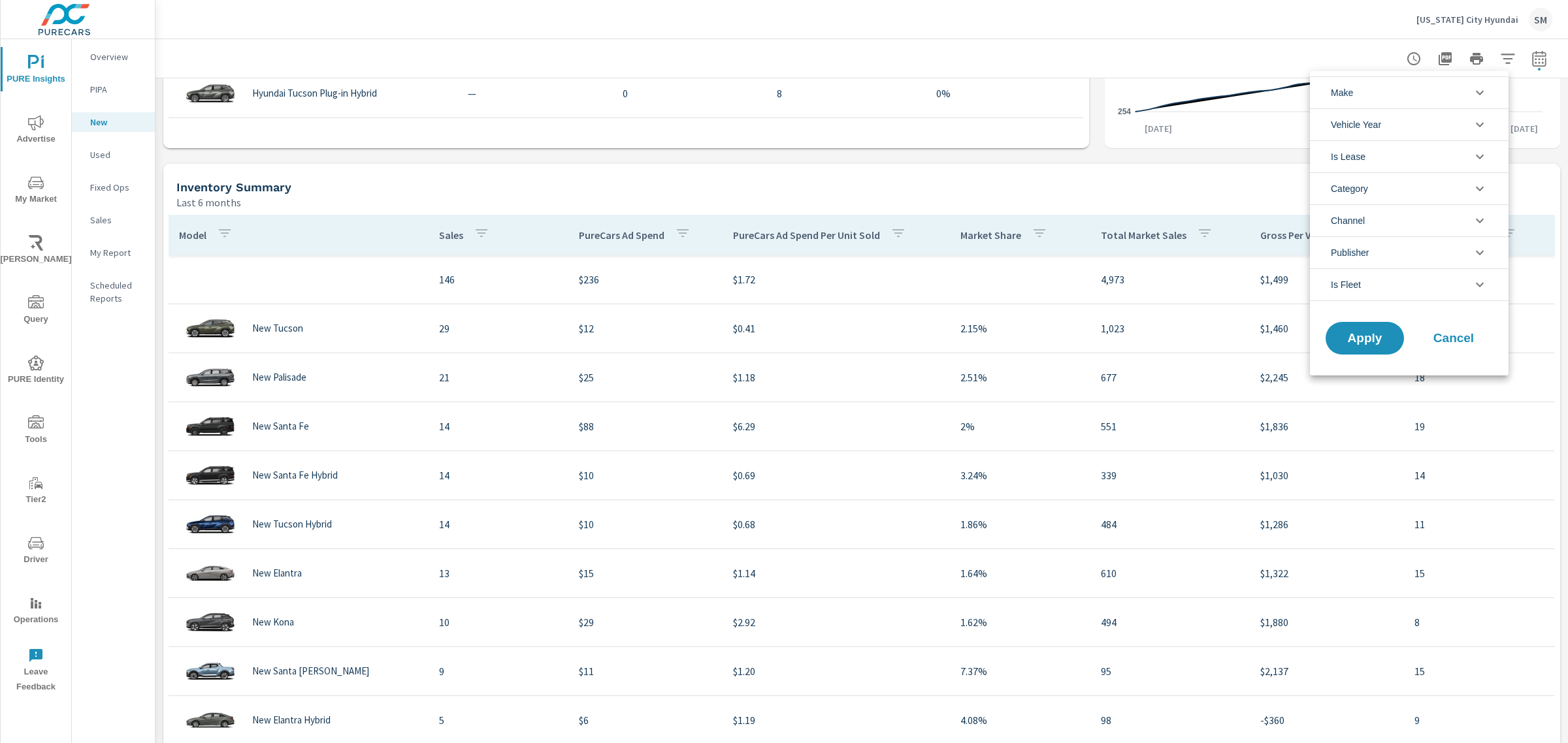
click at [1517, 56] on div at bounding box center [784, 371] width 1568 height 743
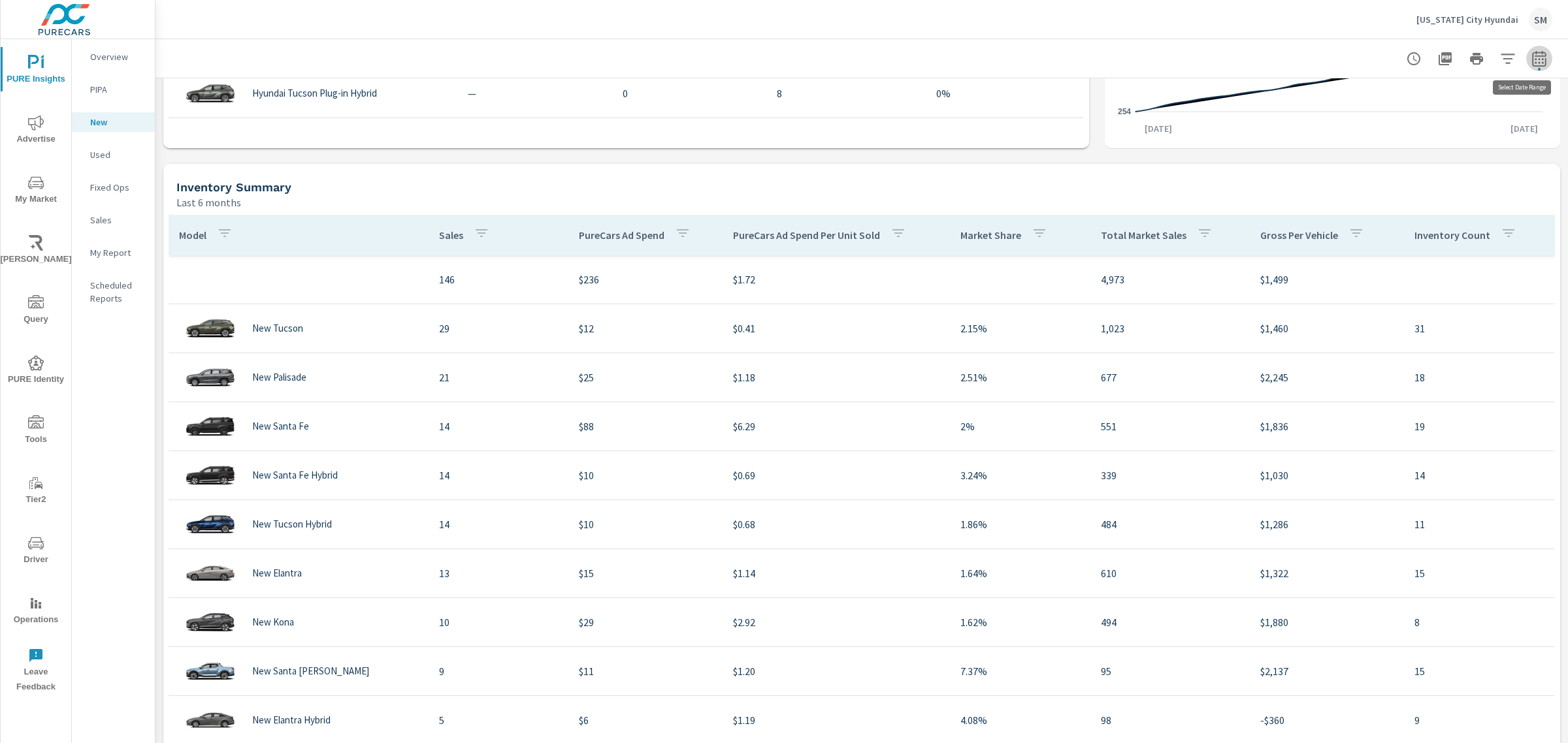
click at [1531, 59] on icon "button" at bounding box center [1538, 58] width 15 height 15
select select "Last month"
select select "Previous period"
click at [1390, 221] on span "Apply" at bounding box center [1393, 220] width 53 height 12
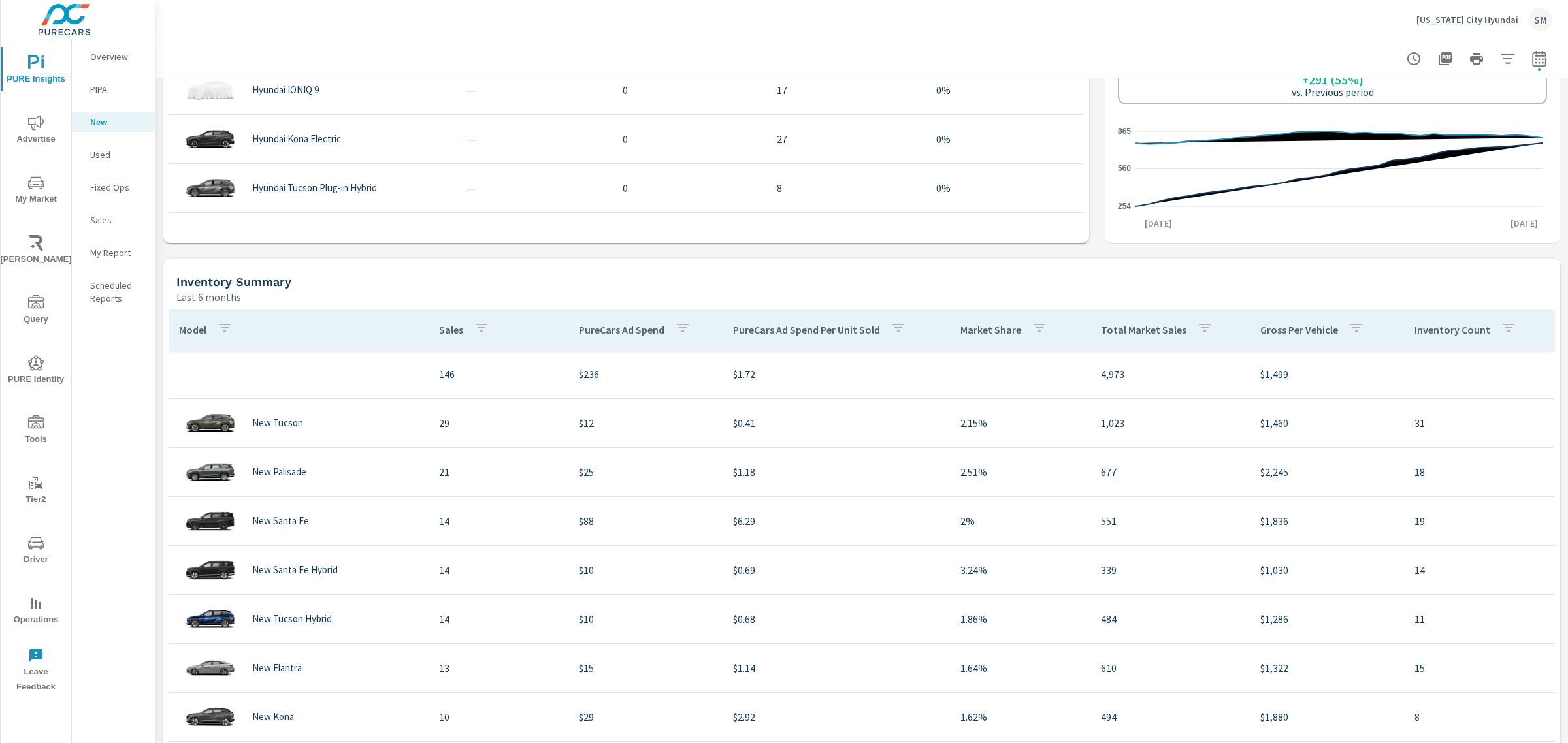
scroll to position [949, 0]
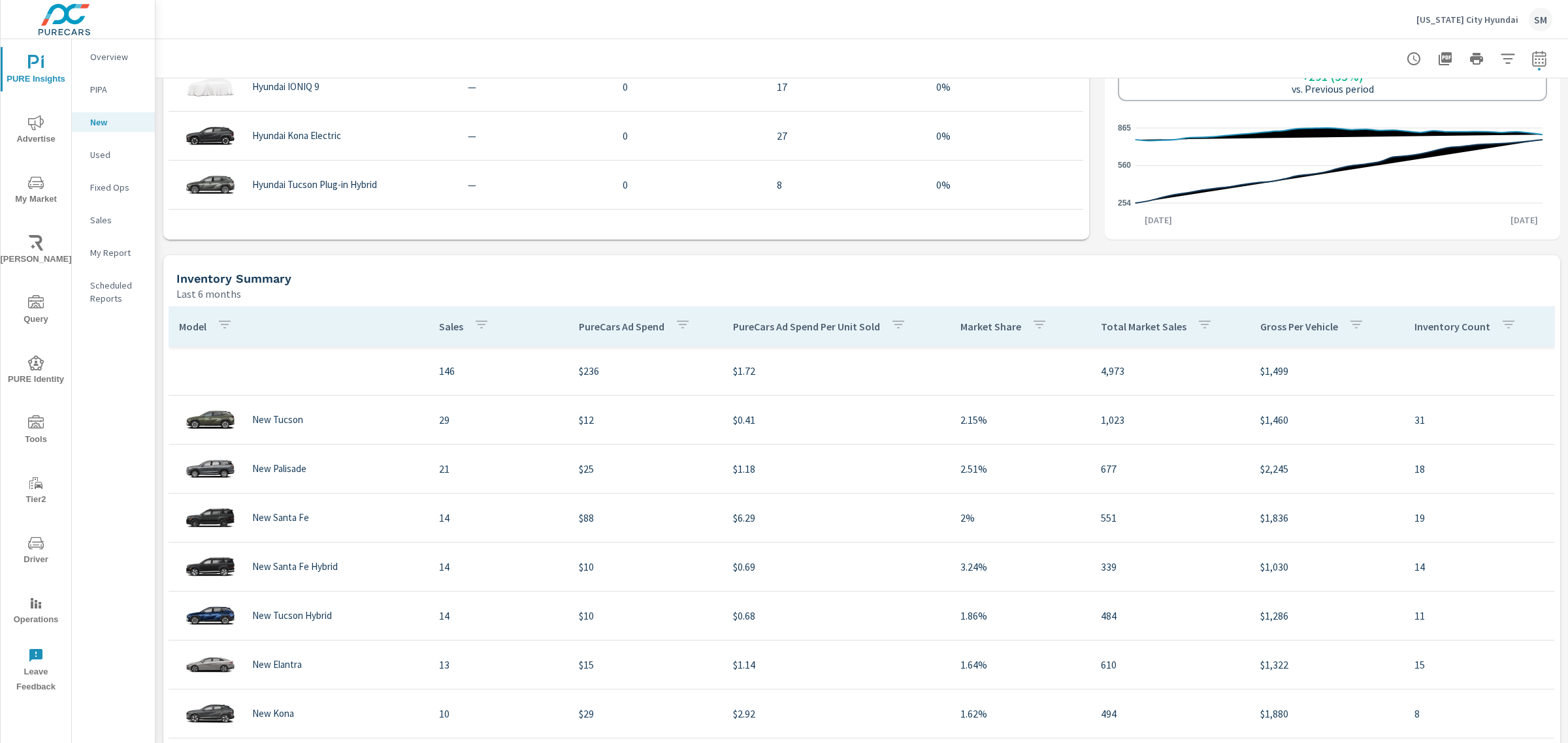
click at [256, 275] on h5 "Inventory Summary" at bounding box center [234, 279] width 115 height 13
click at [262, 337] on th "Model" at bounding box center [299, 326] width 260 height 40
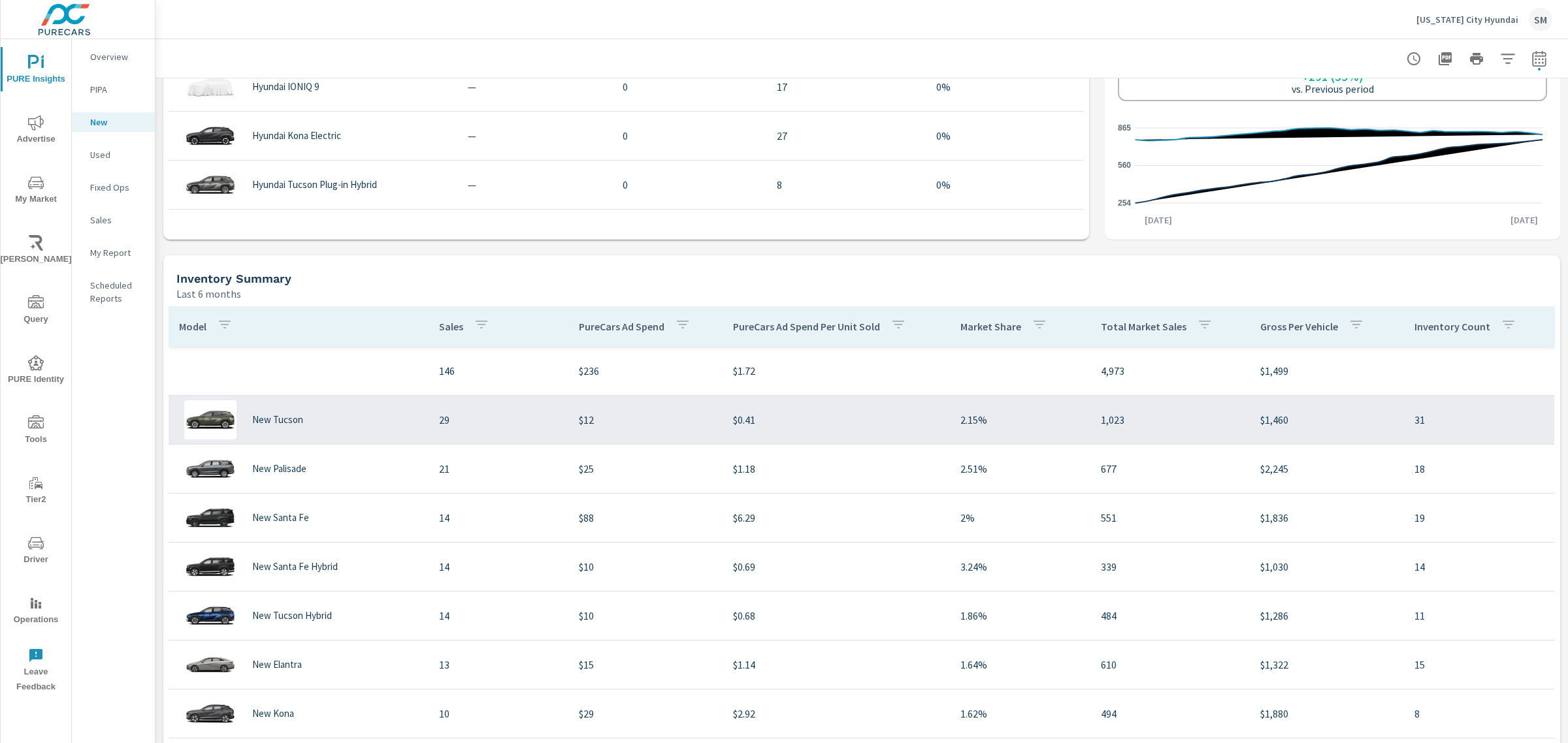
click at [312, 392] on td "New Tucson" at bounding box center [299, 420] width 260 height 60
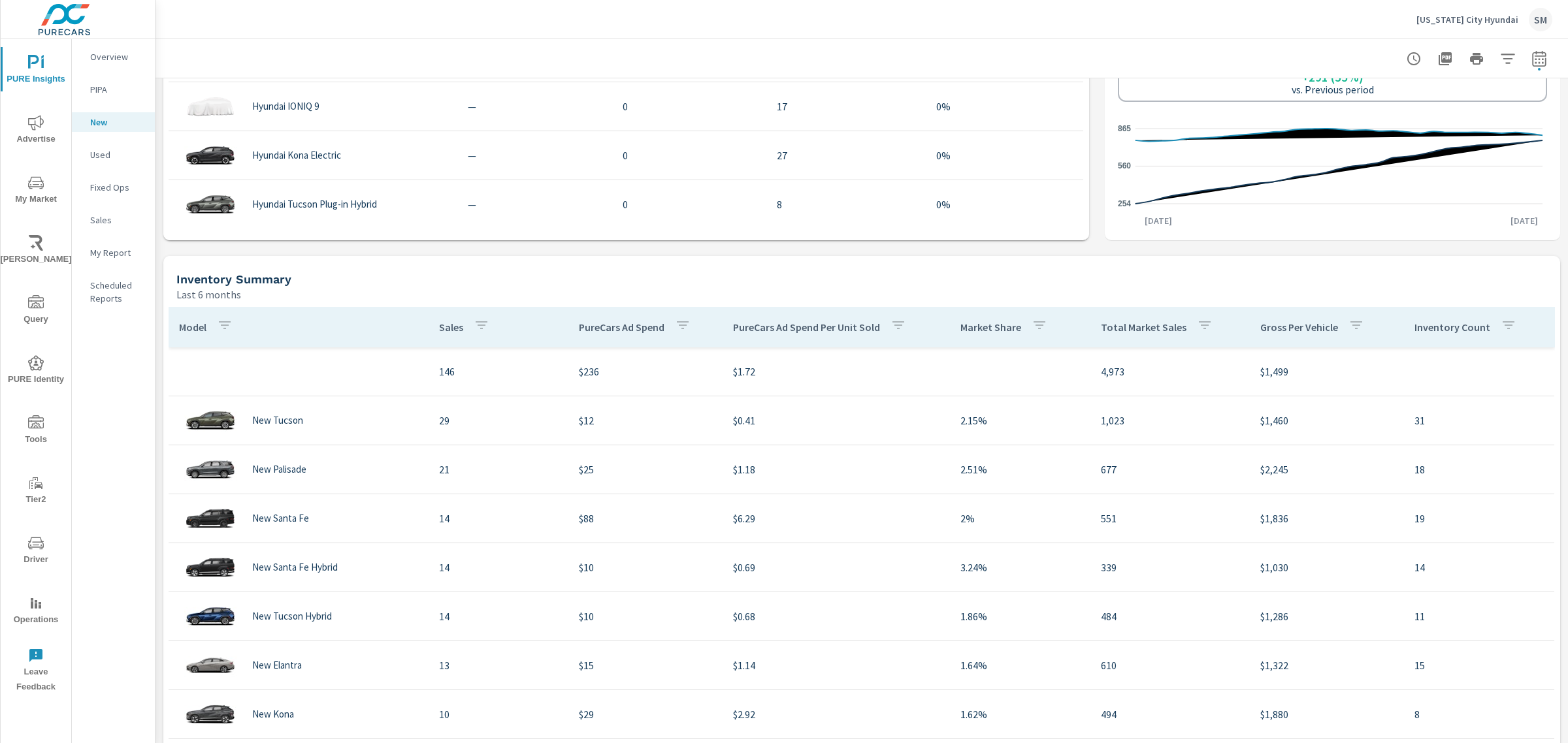
scroll to position [949, 0]
click at [1531, 57] on icon "button" at bounding box center [1538, 58] width 15 height 15
select select "Last month"
select select "Previous period"
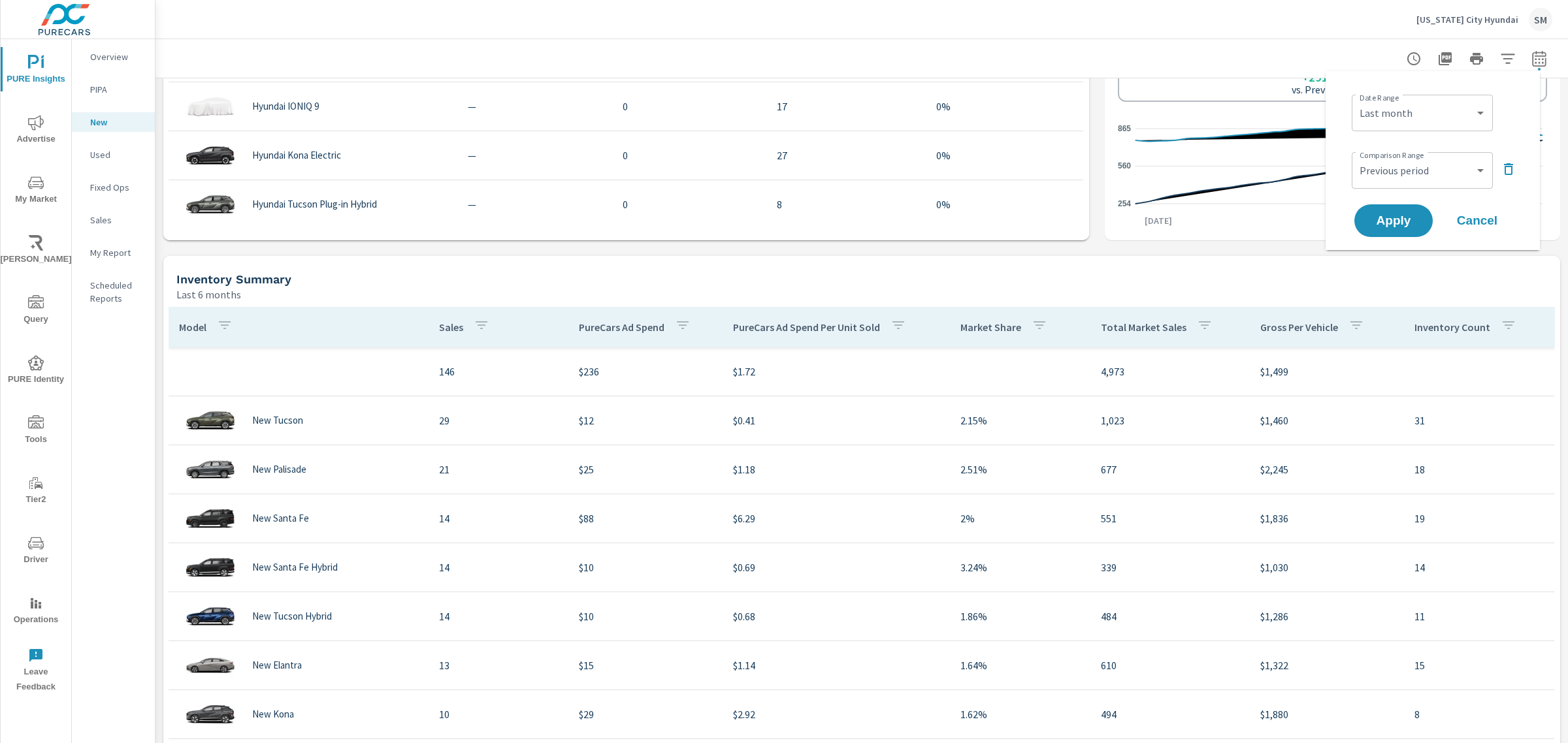
click at [1289, 249] on div "New Sales Last month vs Previous period 31 Regional Avg: 50 Brand Avg: 80 All A…" at bounding box center [861, 109] width 1413 height 1957
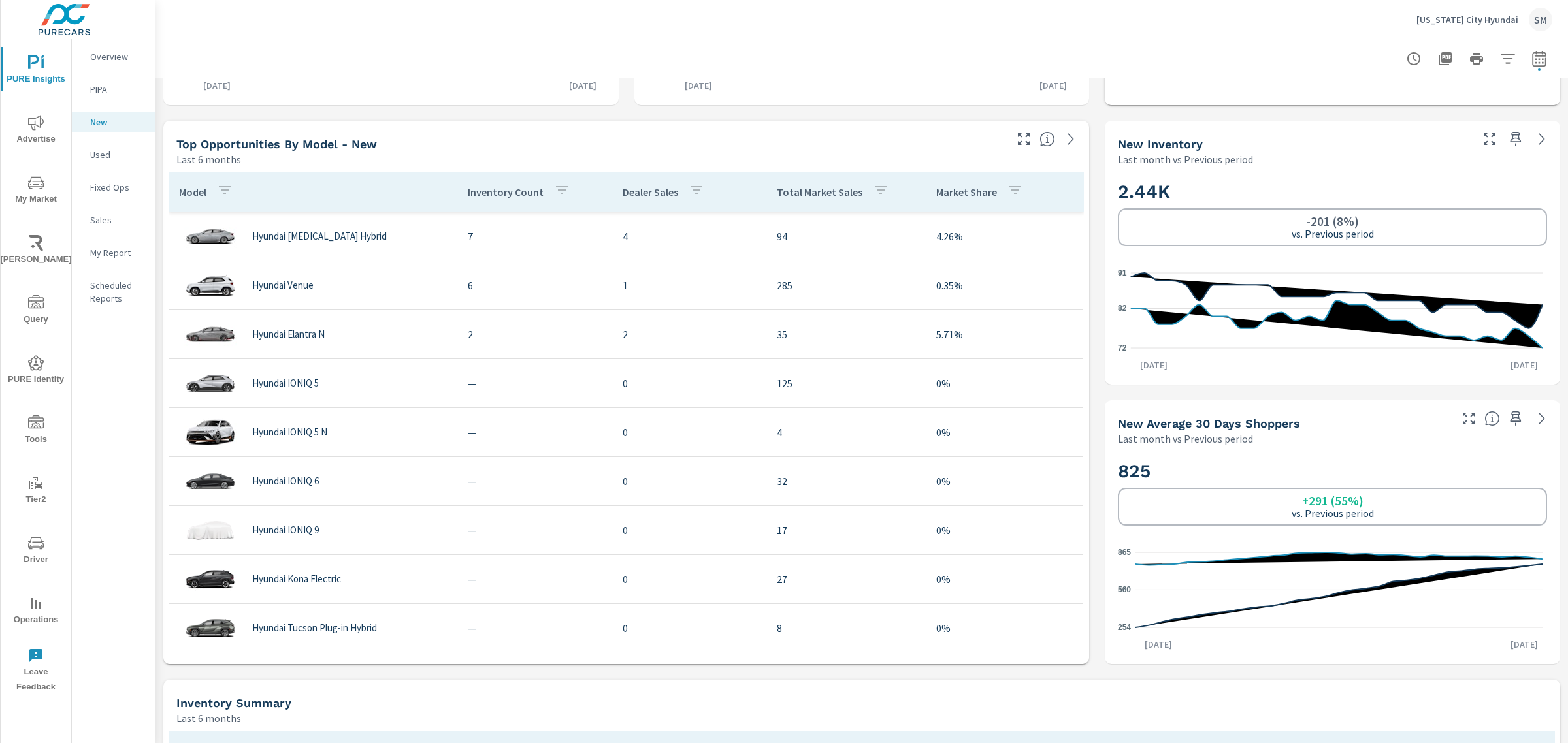
scroll to position [524, 0]
click at [1063, 141] on icon at bounding box center [1070, 139] width 15 height 15
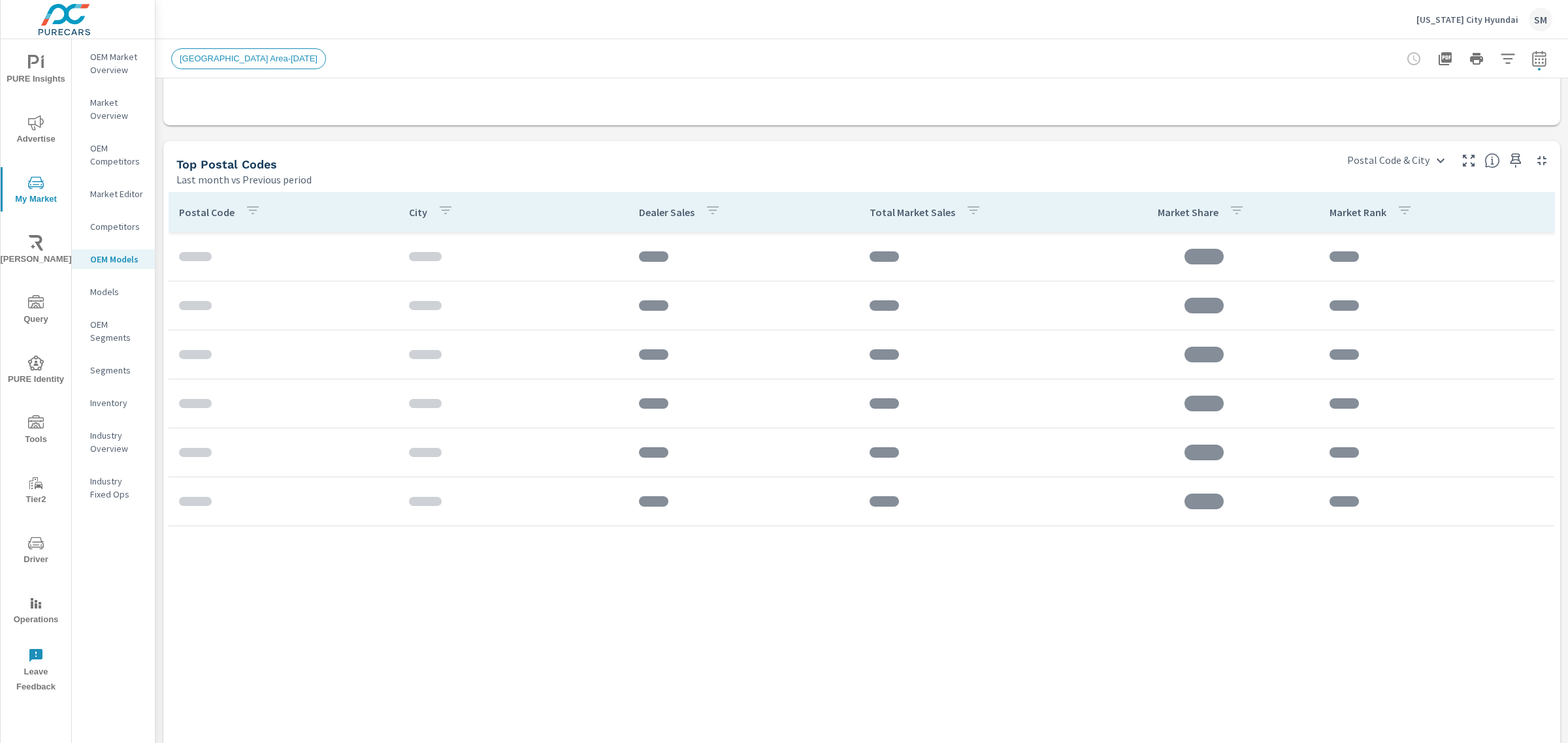
scroll to position [1571, 0]
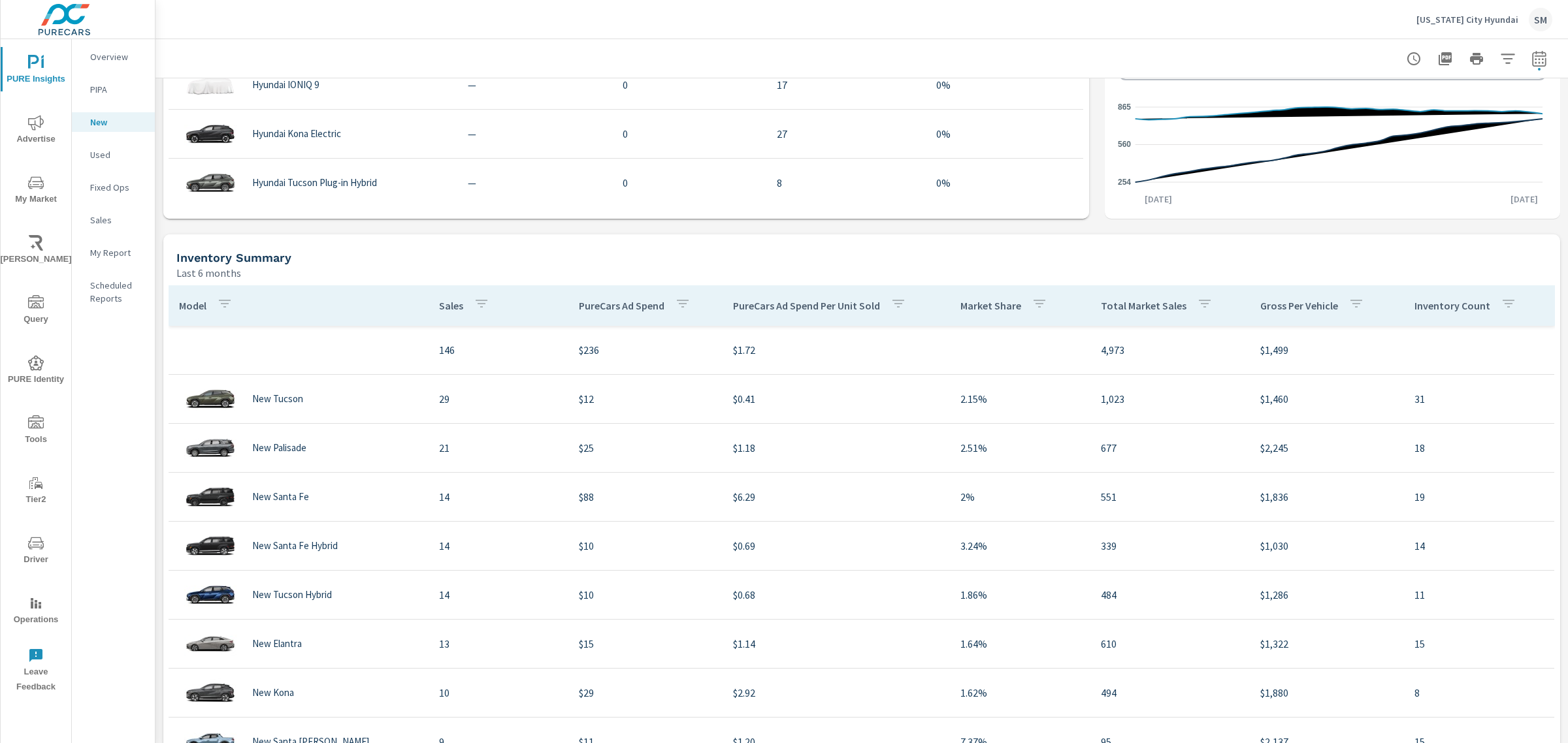
scroll to position [1001, 0]
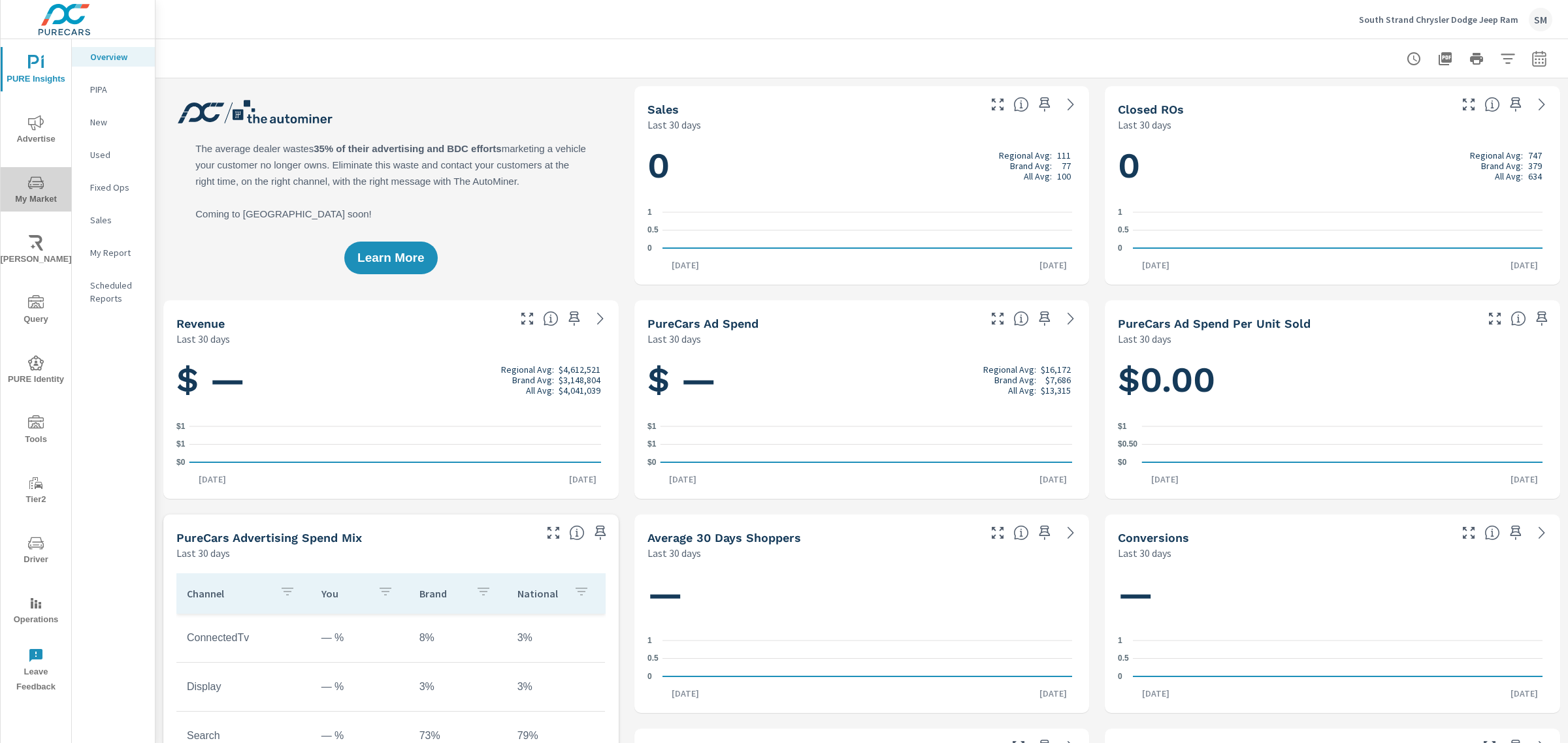
click at [38, 179] on icon "nav menu" at bounding box center [35, 183] width 15 height 15
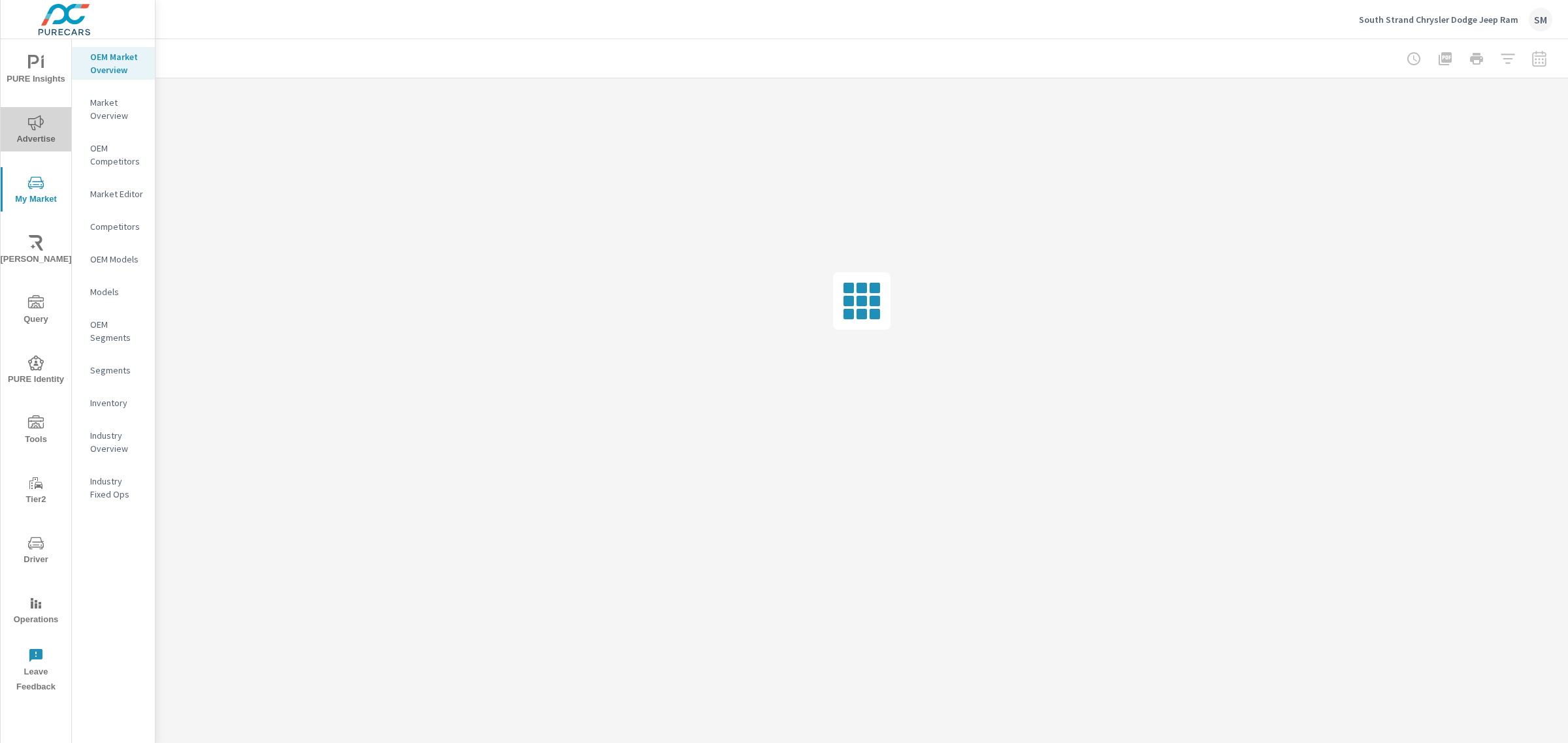
click at [37, 115] on icon "nav menu" at bounding box center [35, 123] width 15 height 15
click at [52, 50] on button "PURE Insights" at bounding box center [36, 69] width 71 height 45
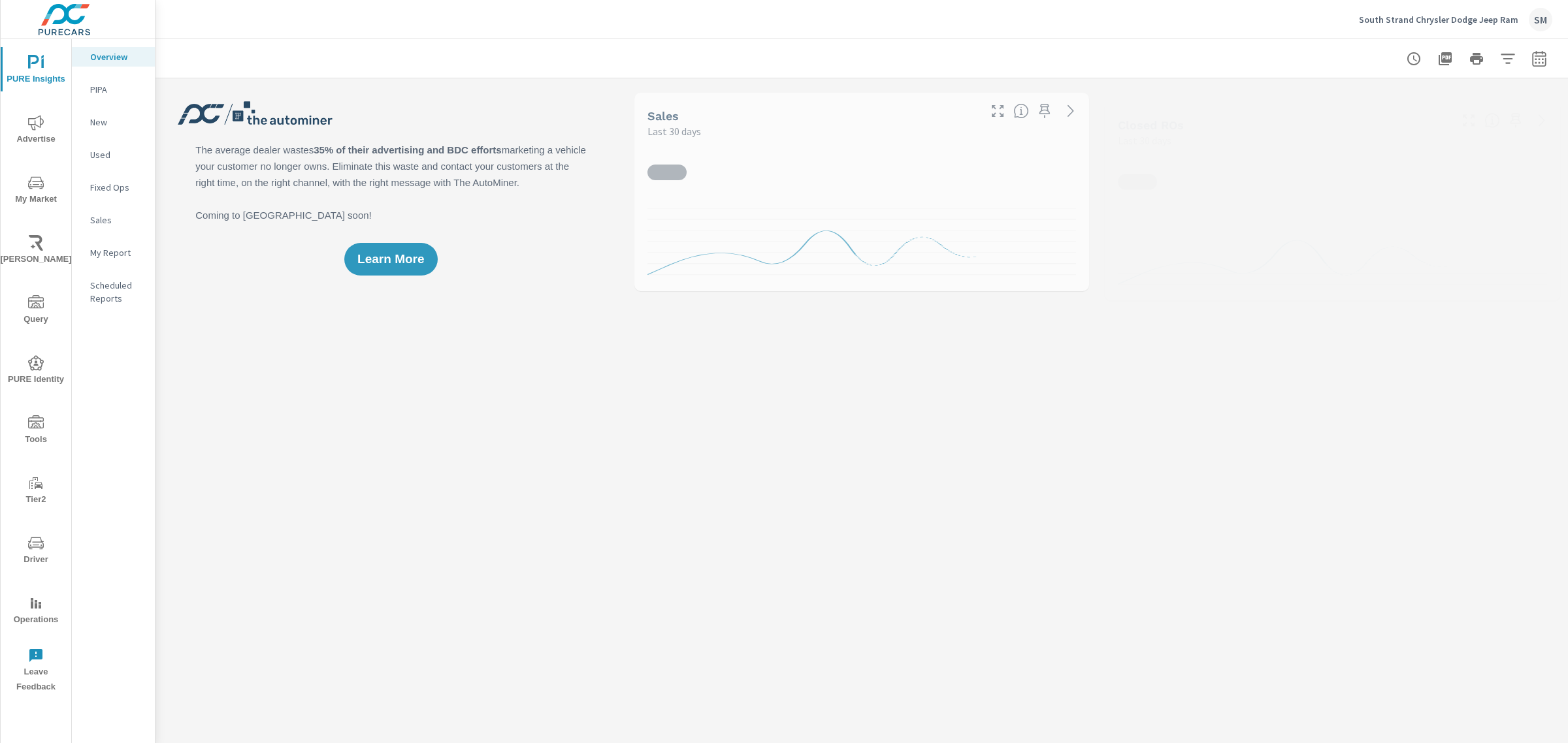
click at [112, 125] on p "New" at bounding box center [117, 122] width 54 height 13
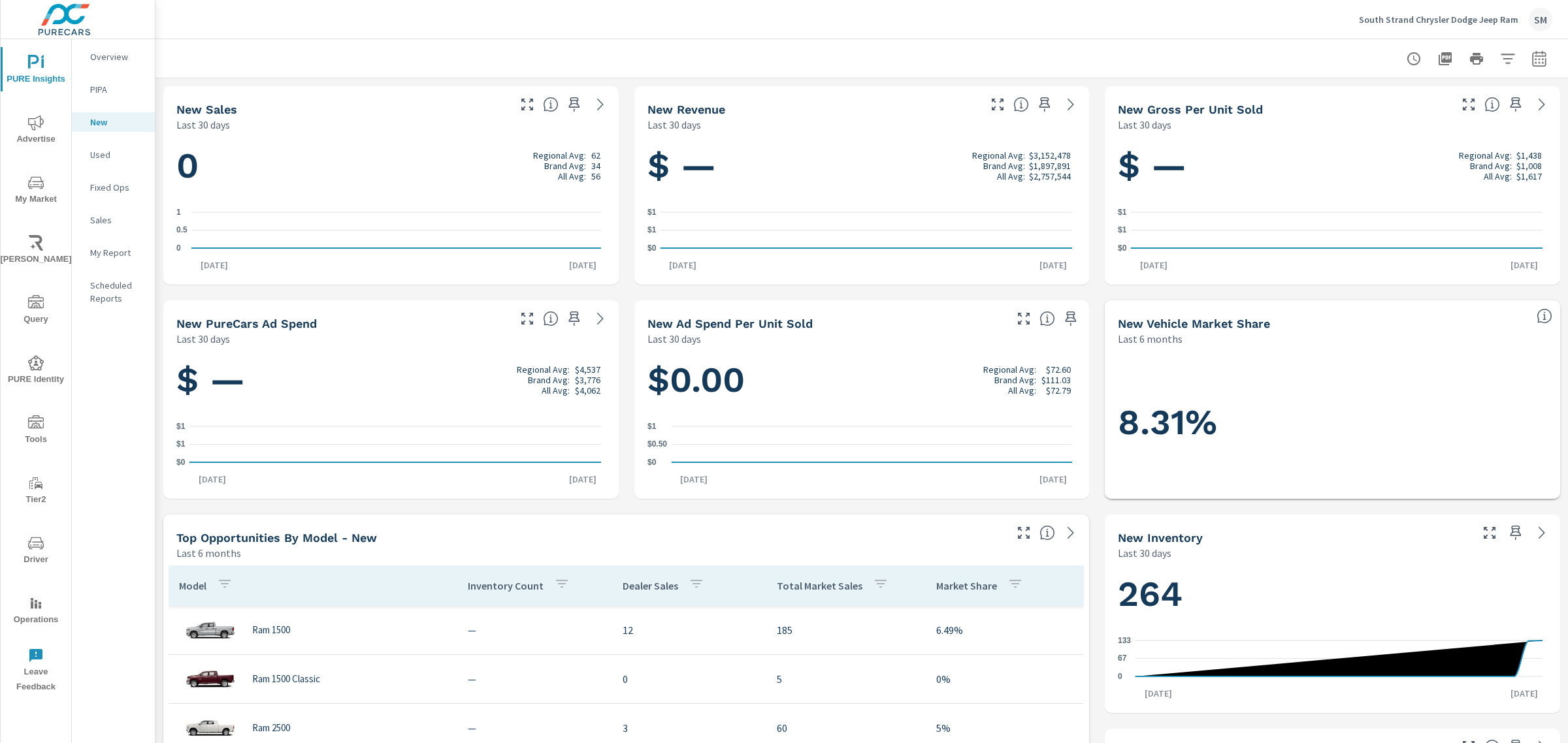
scroll to position [361, 0]
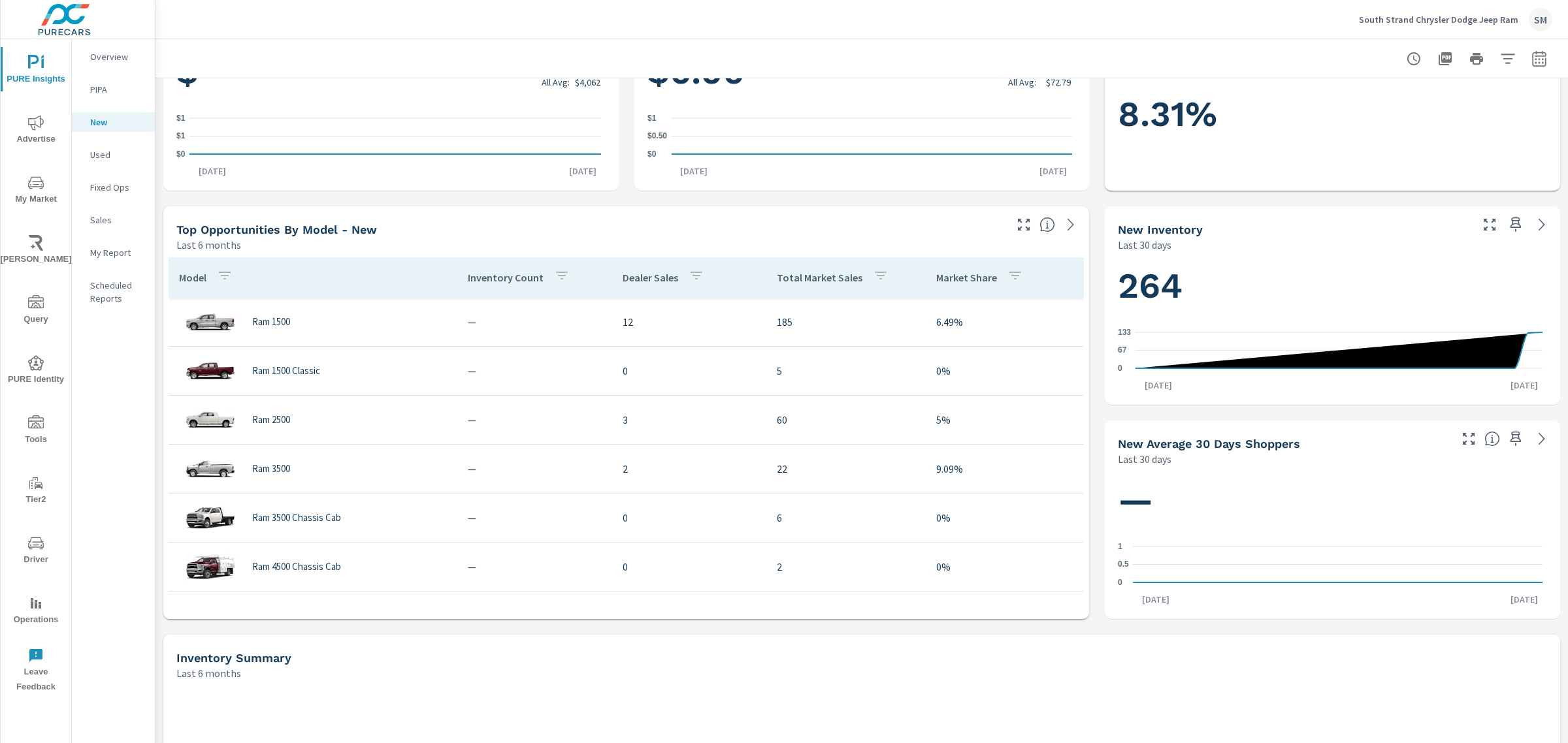
scroll to position [311, 0]
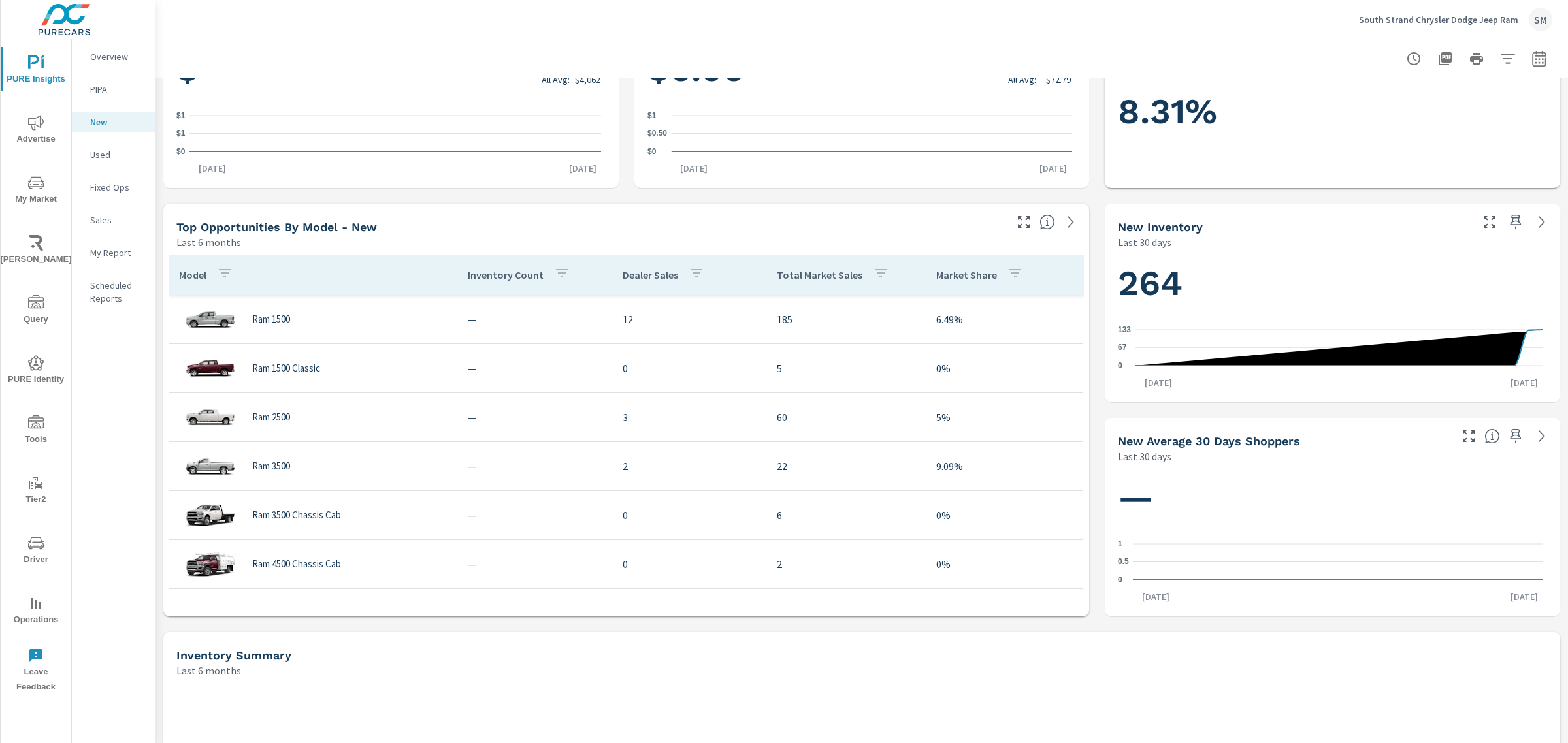
click at [1532, 52] on icon "button" at bounding box center [1538, 58] width 13 height 15
select select "Last 30 days"
click at [1409, 142] on p "+ Add comparison" at bounding box center [1434, 147] width 167 height 15
select select "Previous period"
click at [1421, 109] on select "Custom Yesterday Last week Last 7 days Last 14 days Last 30 days Last 45 days L…" at bounding box center [1422, 113] width 131 height 26
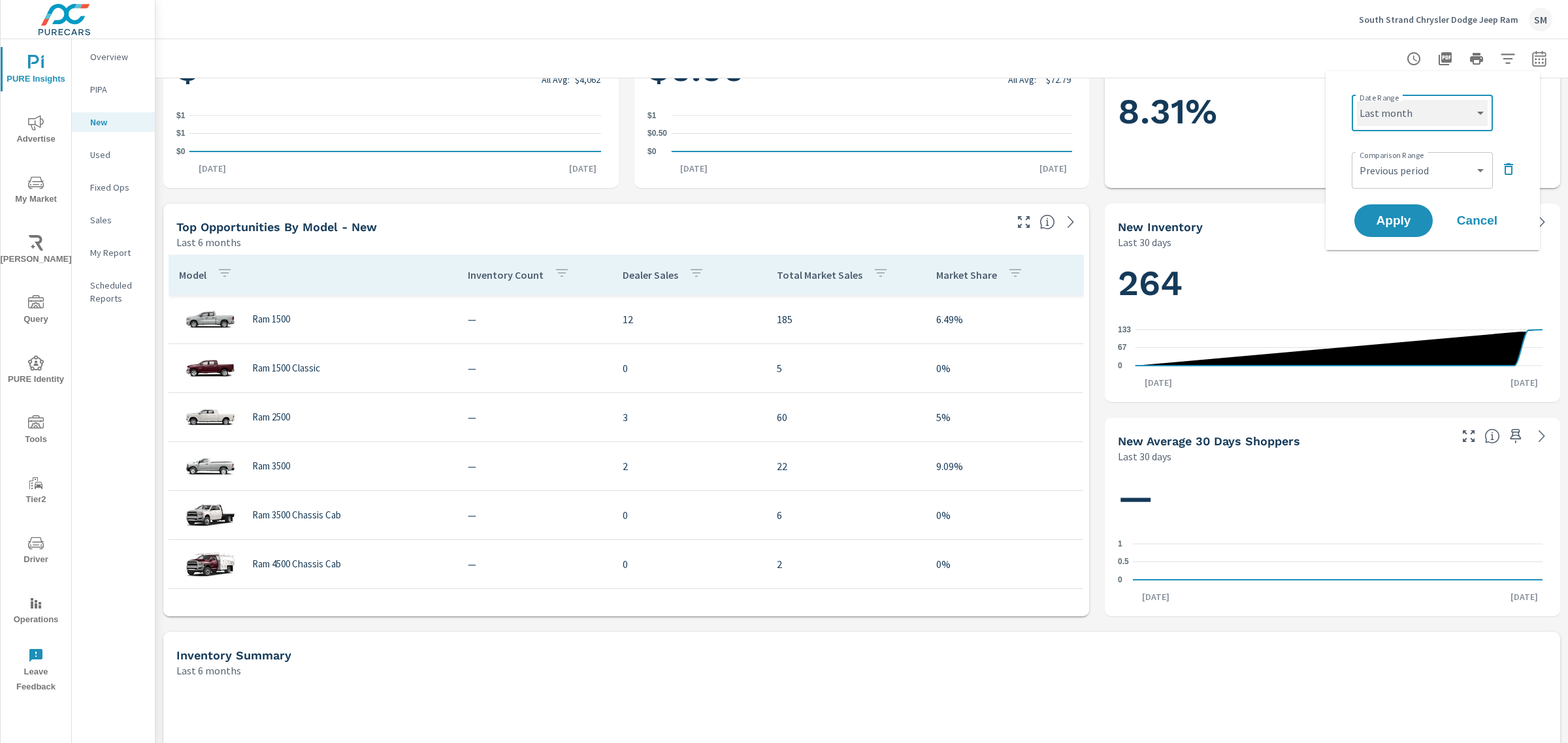
click at [1357, 100] on select "Custom Yesterday Last week Last 7 days Last 14 days Last 30 days Last 45 days L…" at bounding box center [1422, 113] width 131 height 26
select select "Last month"
click at [1398, 230] on button "Apply" at bounding box center [1393, 221] width 81 height 34
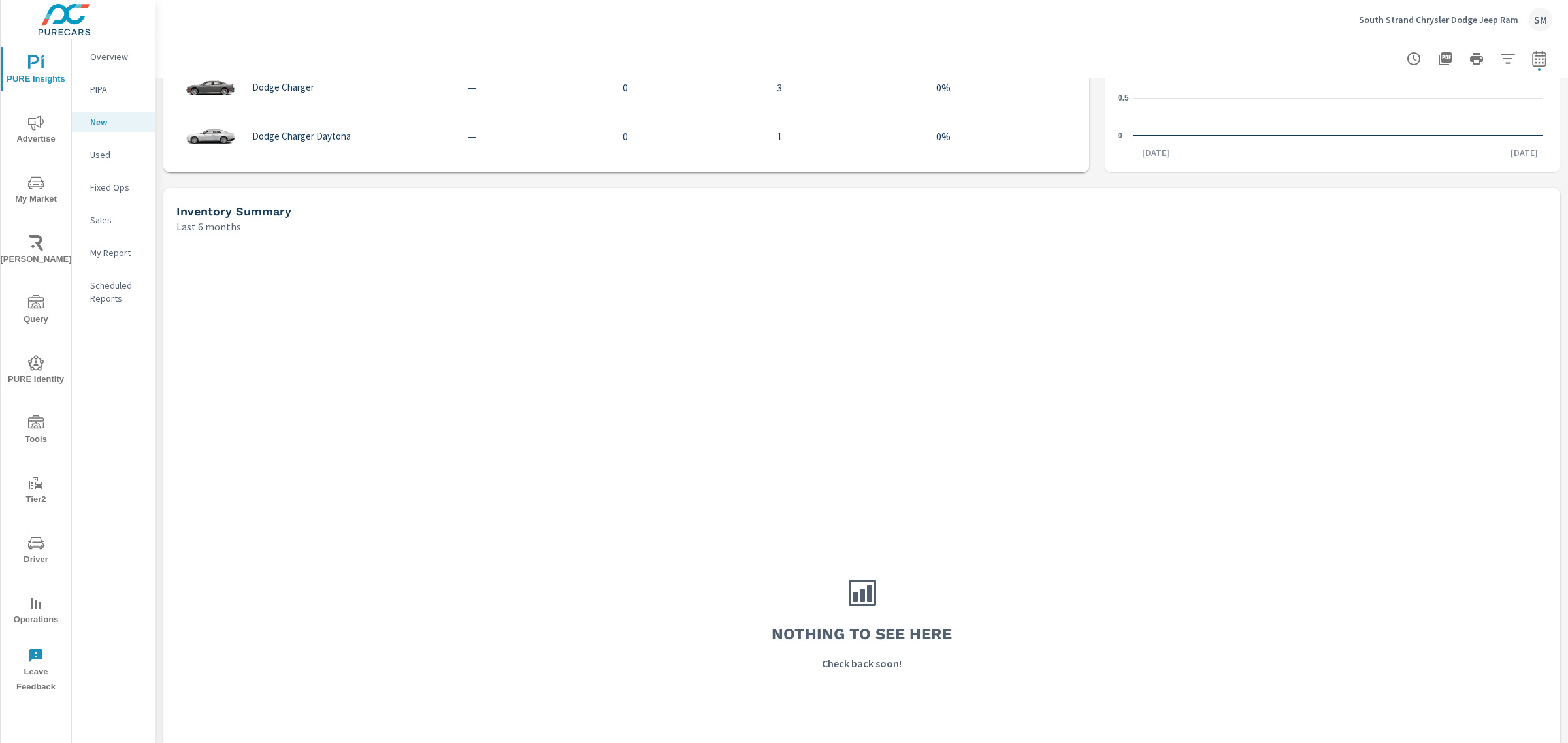
scroll to position [1017, 0]
click at [1531, 59] on icon "button" at bounding box center [1538, 58] width 15 height 15
select select "Last month"
select select "Previous period"
click at [1467, 113] on select "Custom Yesterday Last week Last 7 days Last 14 days Last 30 days Last 45 days L…" at bounding box center [1422, 113] width 131 height 26
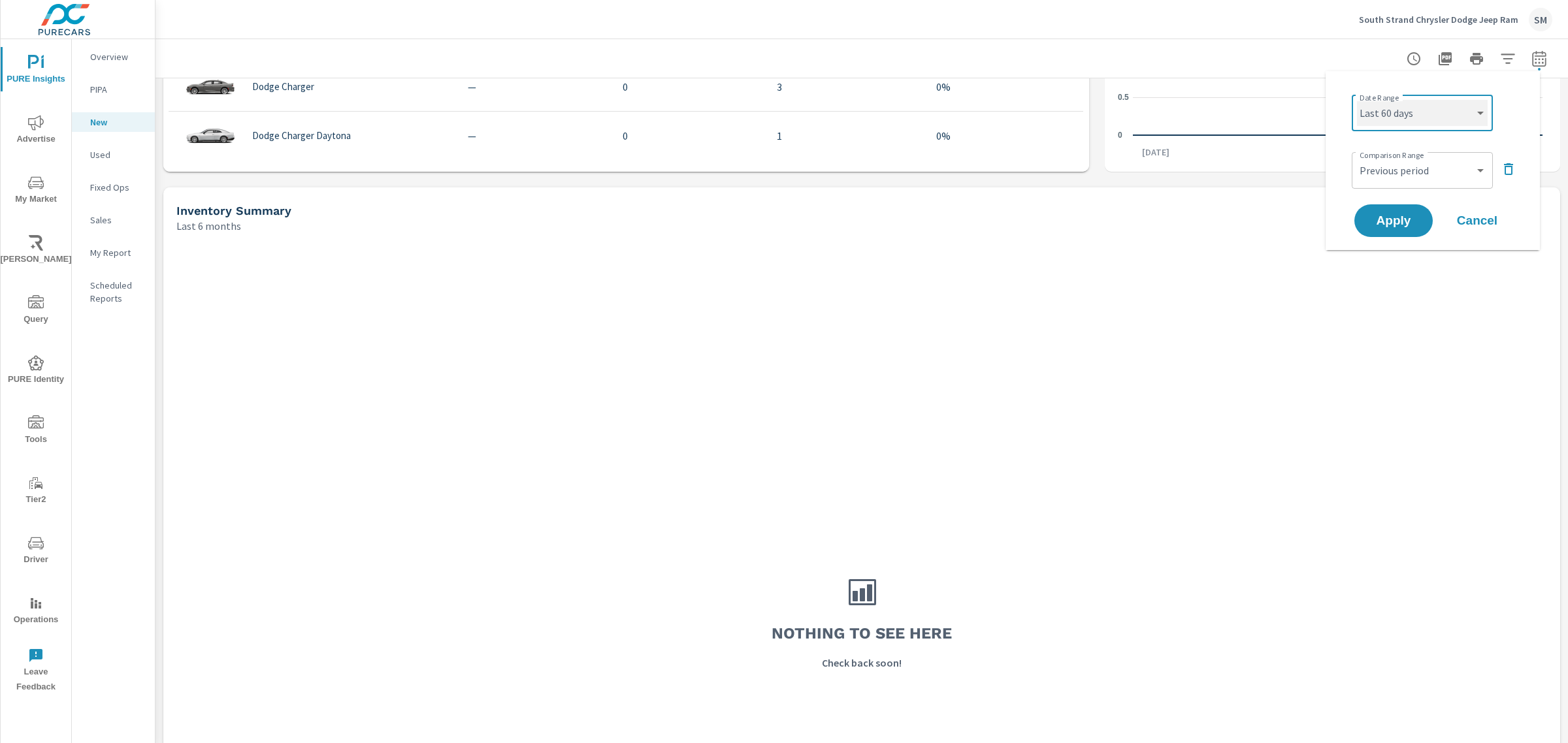
click at [1357, 100] on select "Custom Yesterday Last week Last 7 days Last 14 days Last 30 days Last 45 days L…" at bounding box center [1422, 113] width 131 height 26
click at [1409, 112] on select "Custom Yesterday Last week Last 7 days Last 14 days Last 30 days Last 45 days L…" at bounding box center [1422, 113] width 131 height 26
click at [1357, 100] on select "Custom Yesterday Last week Last 7 days Last 14 days Last 30 days Last 45 days L…" at bounding box center [1422, 113] width 131 height 26
select select "Last 30 days"
click at [1382, 218] on span "Apply" at bounding box center [1393, 220] width 53 height 12
